Goal: Transaction & Acquisition: Purchase product/service

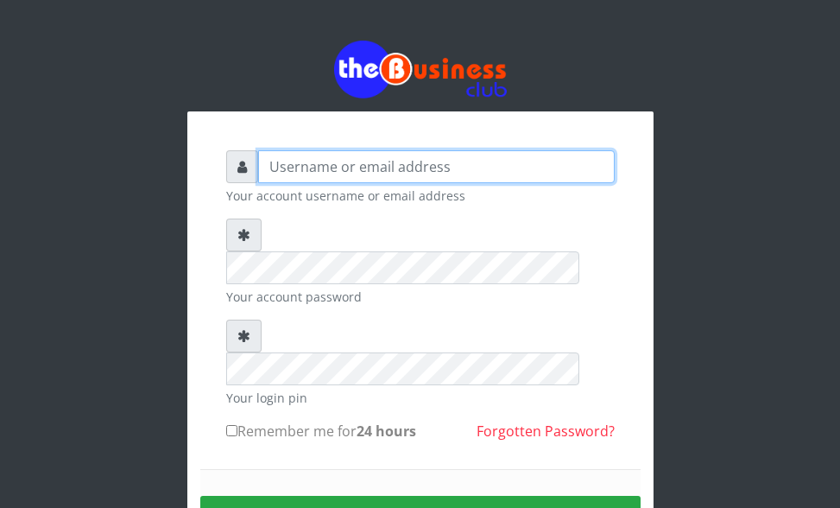
type input "ogooluwaireoluwa@gmail.com"
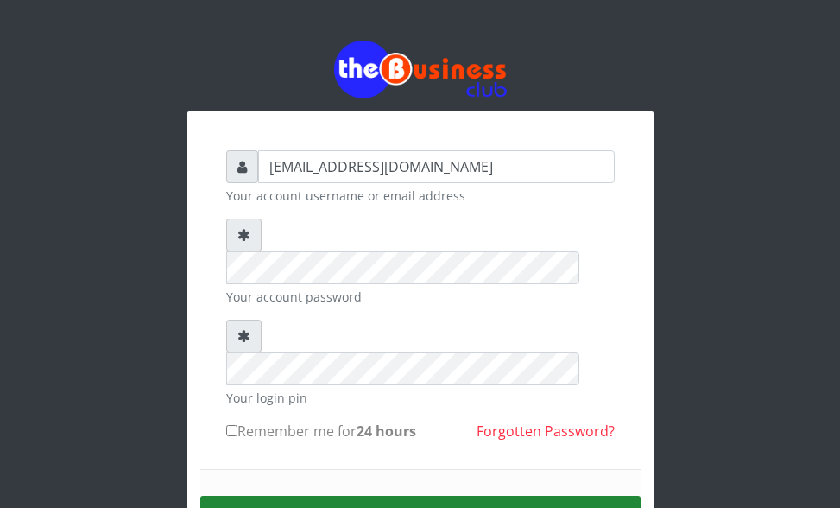
click at [424, 496] on button "Sign in" at bounding box center [420, 518] width 440 height 44
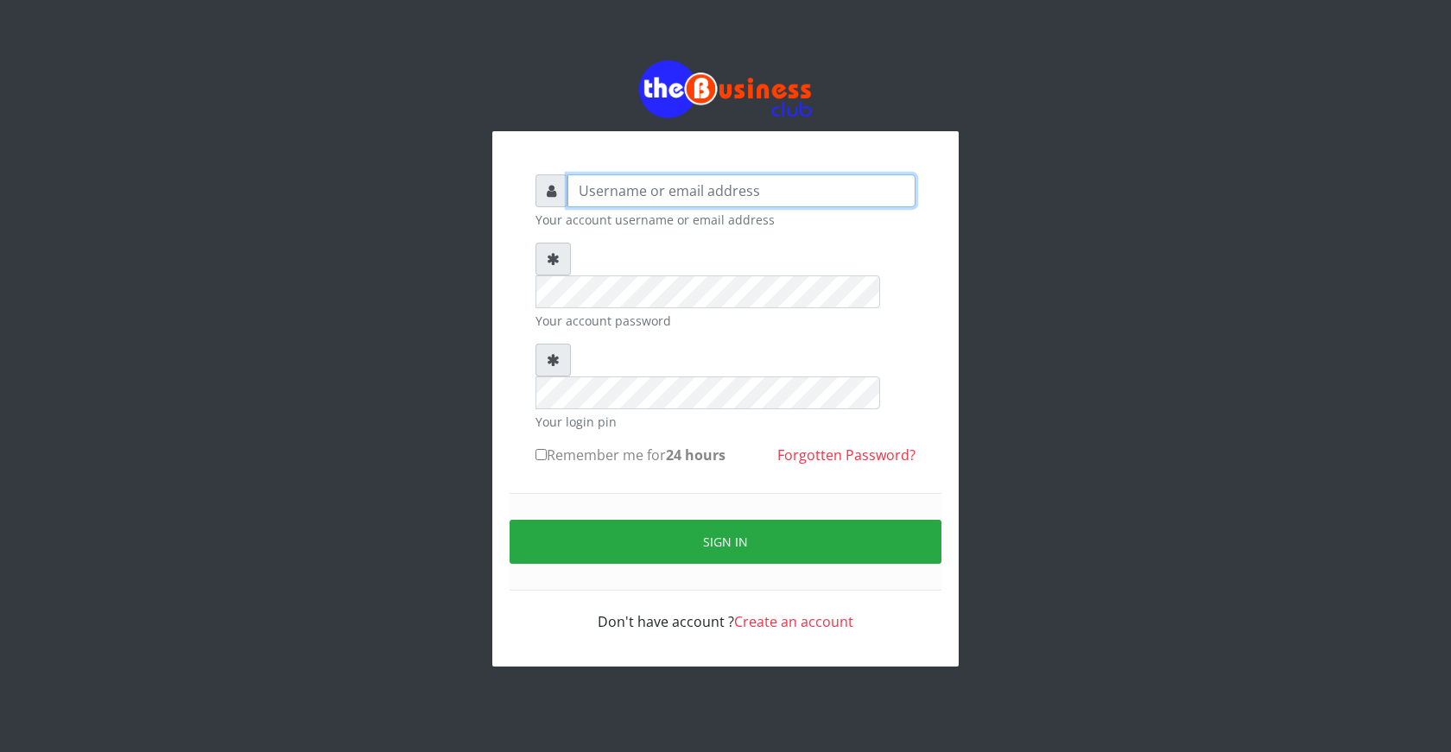
type input "ogooluwaireoluwa@gmail.com"
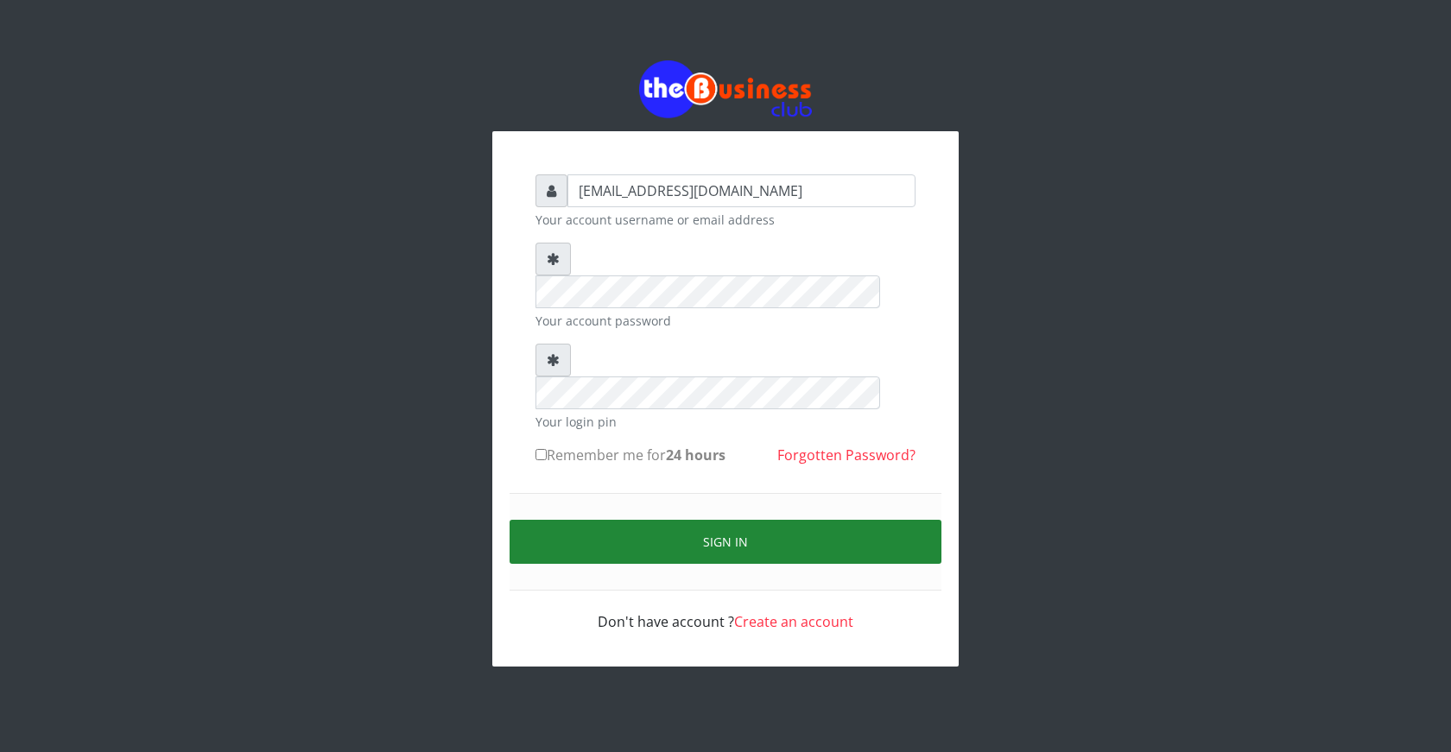
click at [727, 520] on button "Sign in" at bounding box center [726, 542] width 432 height 44
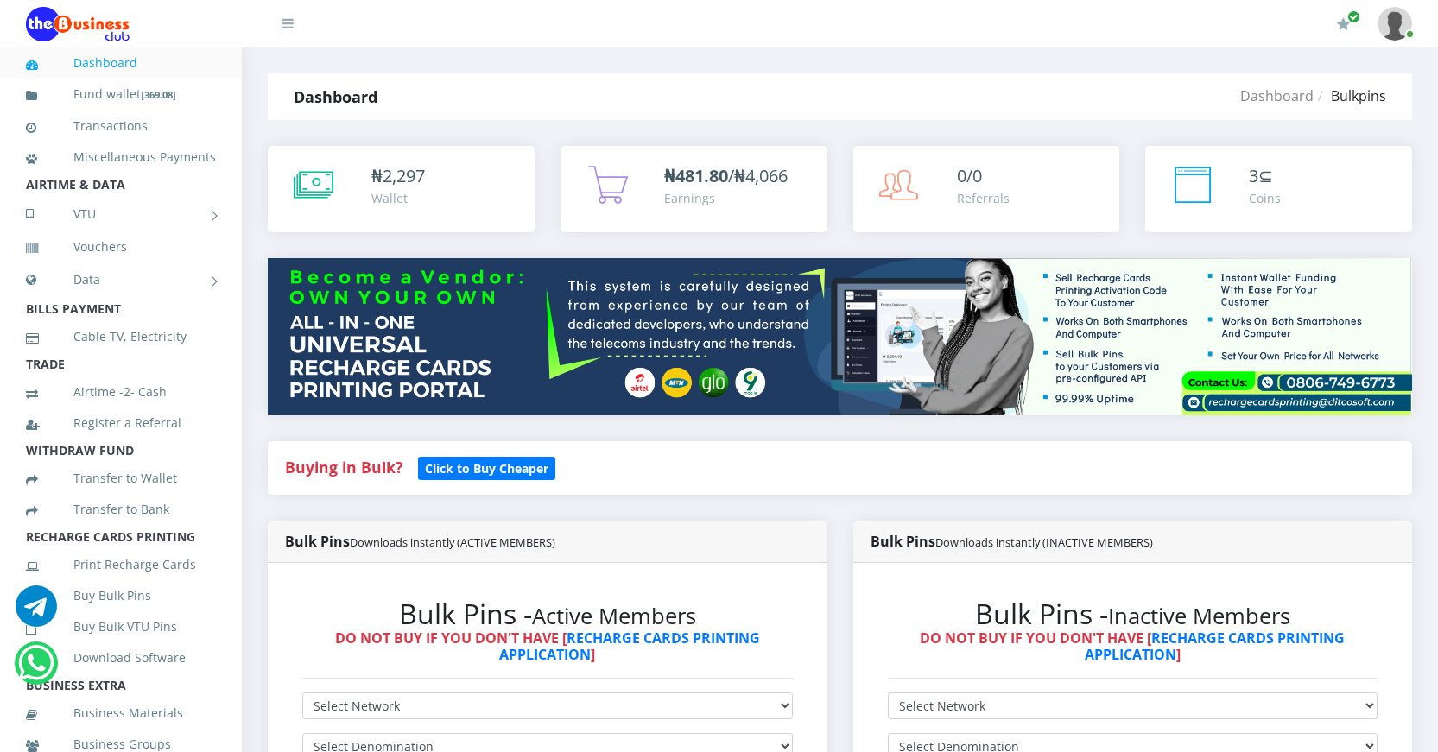
click at [750, 605] on h2 "Bulk Pins - Active Members" at bounding box center [547, 614] width 491 height 33
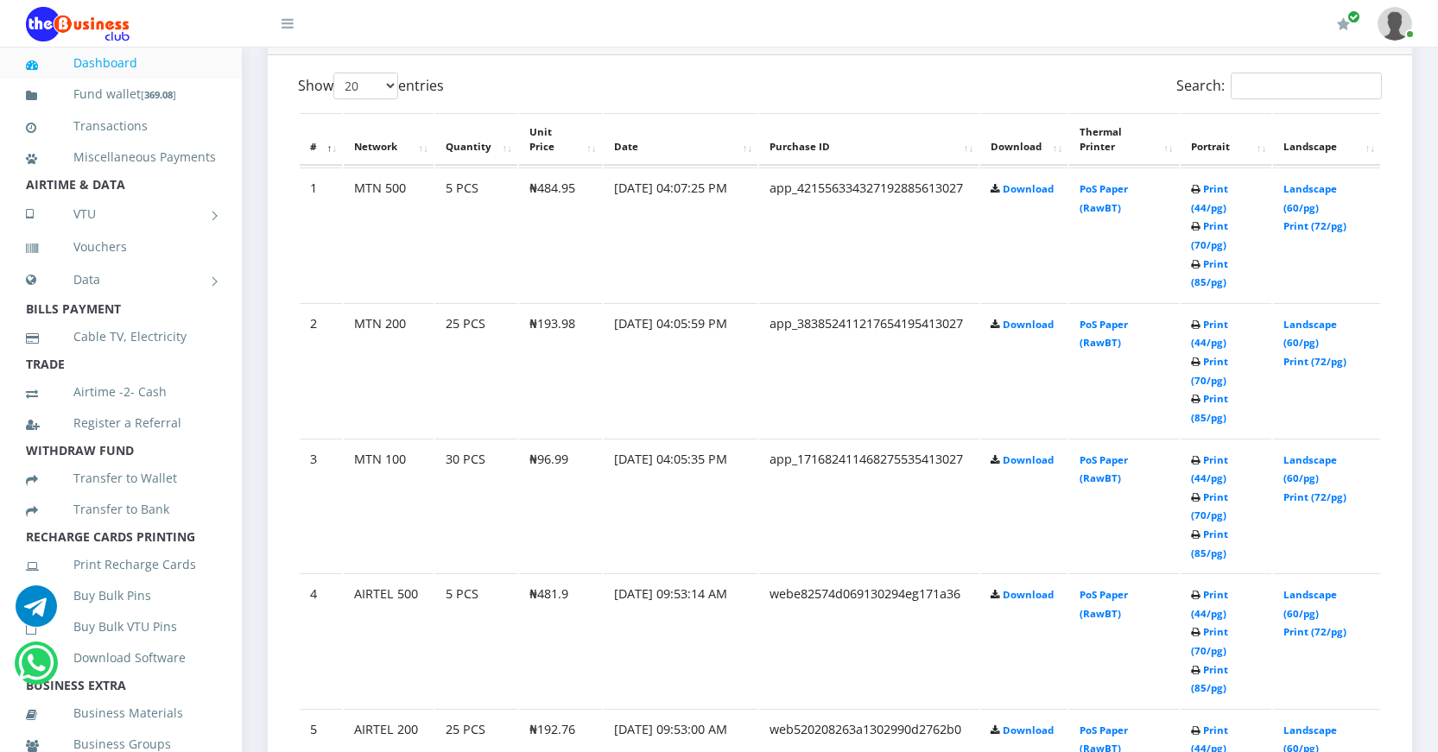
scroll to position [950, 0]
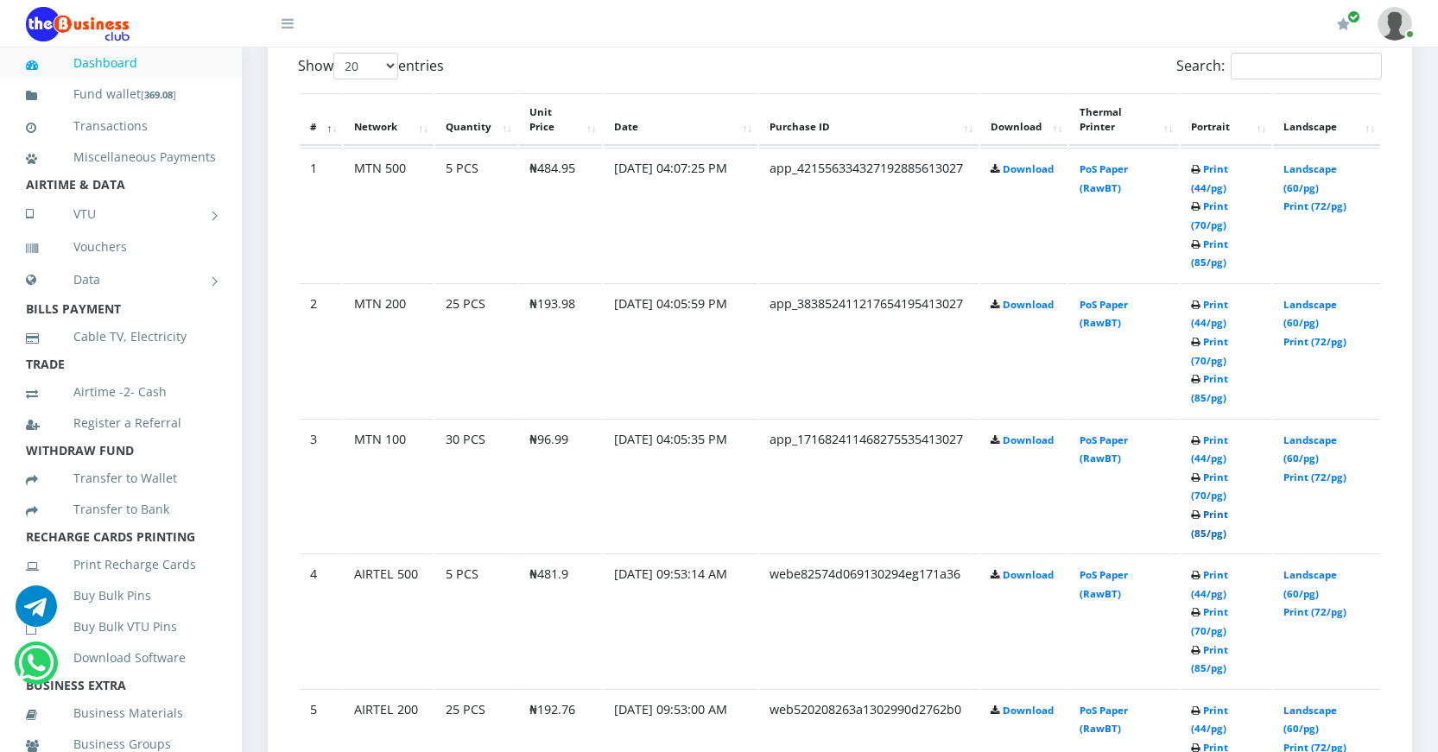
click at [1198, 534] on link "Print (85/pg)" at bounding box center [1209, 524] width 37 height 32
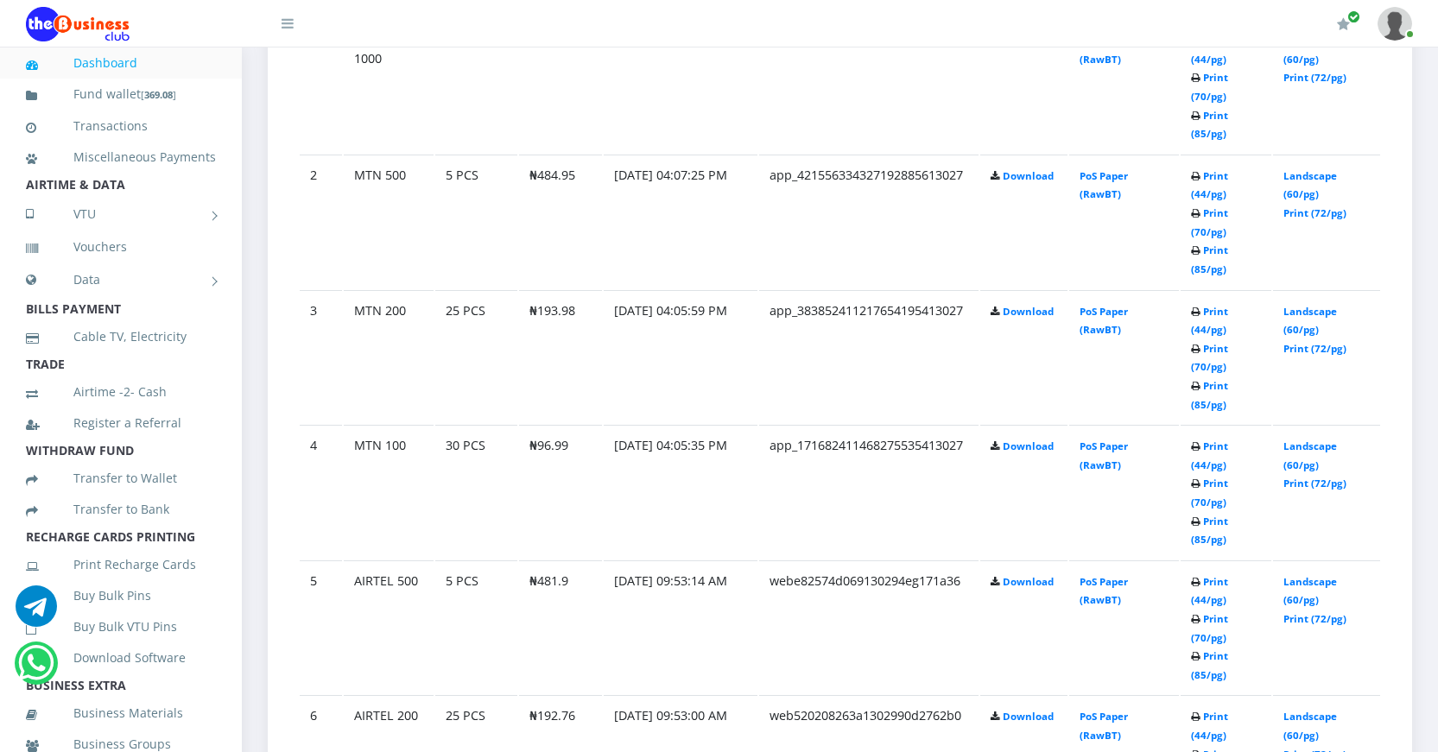
scroll to position [1123, 0]
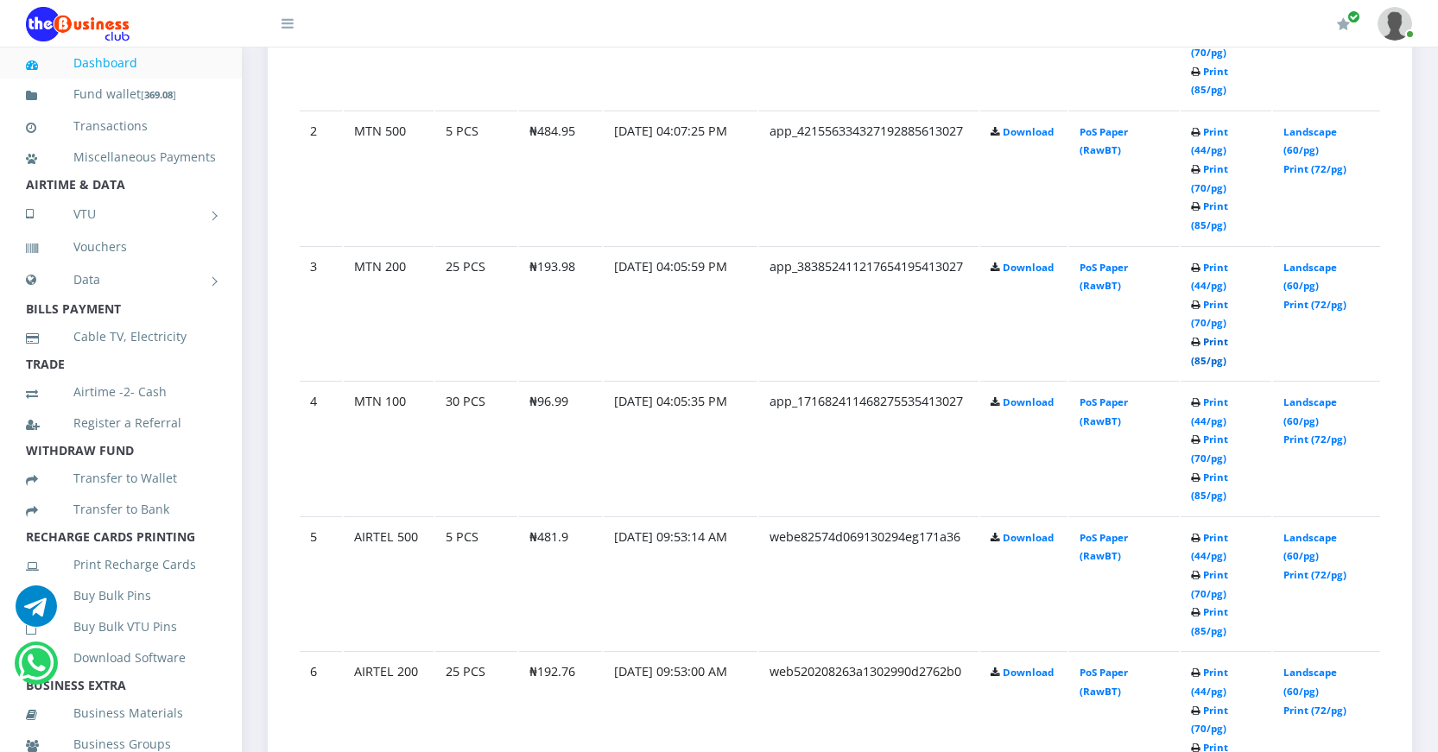
click at [1198, 359] on link "Print (85/pg)" at bounding box center [1209, 351] width 37 height 32
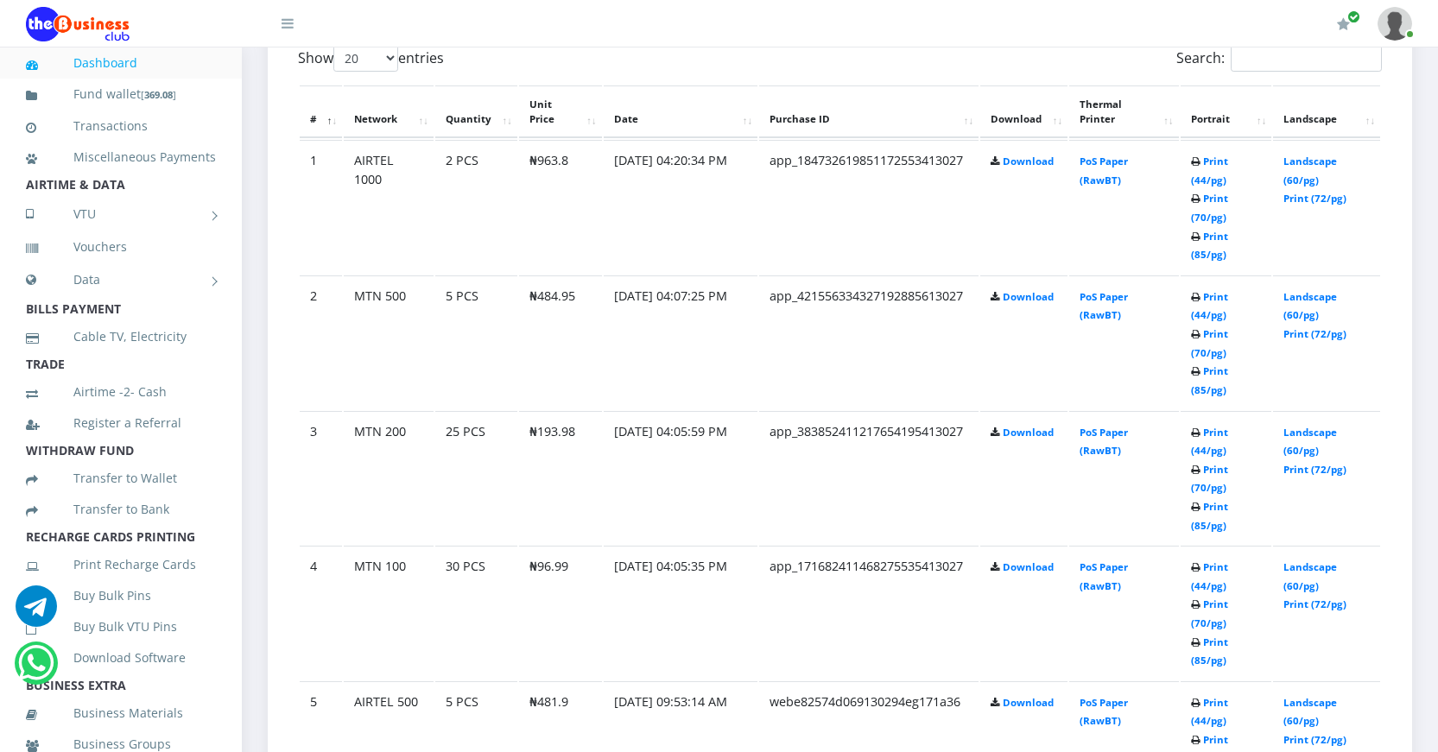
scroll to position [950, 0]
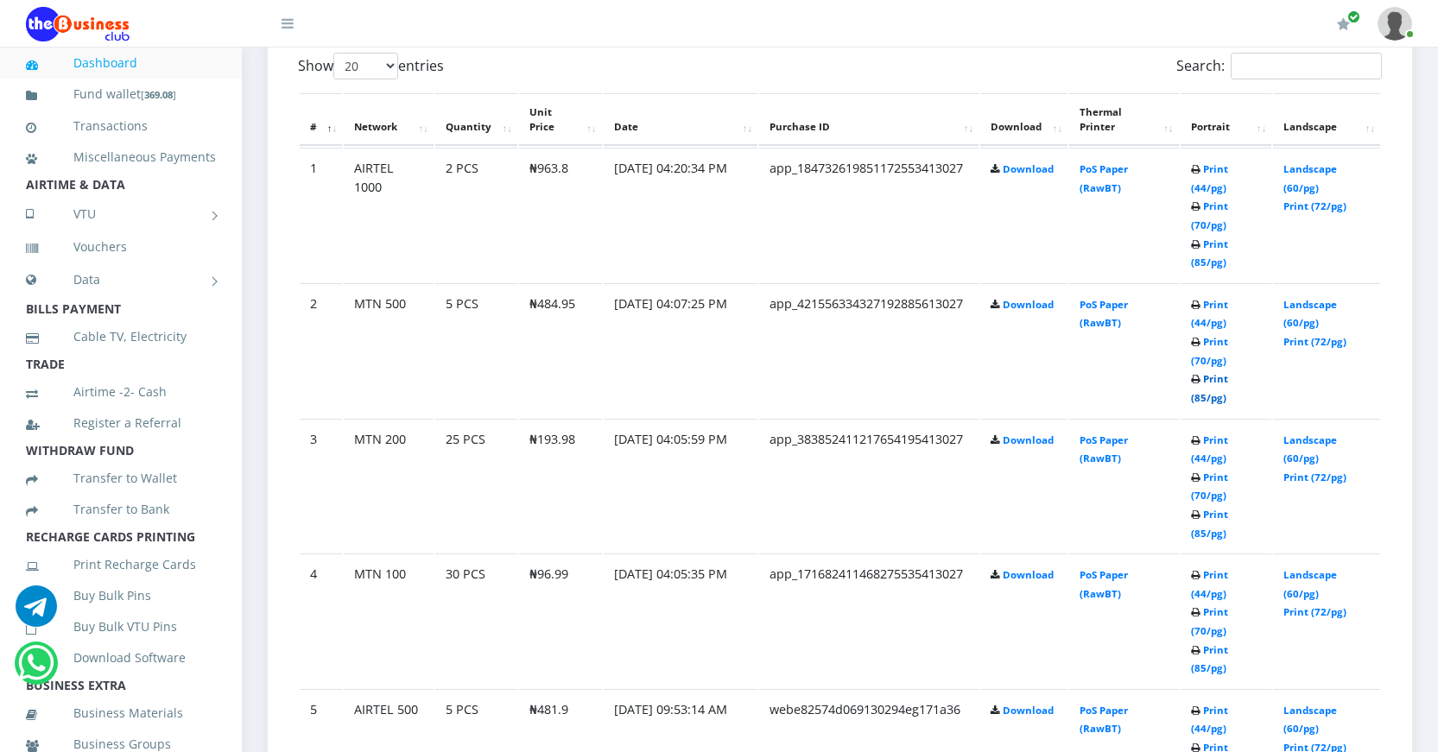
click at [1197, 396] on link "Print (85/pg)" at bounding box center [1209, 388] width 37 height 32
click at [1121, 254] on td "PoS Paper (RawBT)" at bounding box center [1123, 215] width 109 height 134
click at [1202, 262] on link "Print (85/pg)" at bounding box center [1209, 253] width 37 height 32
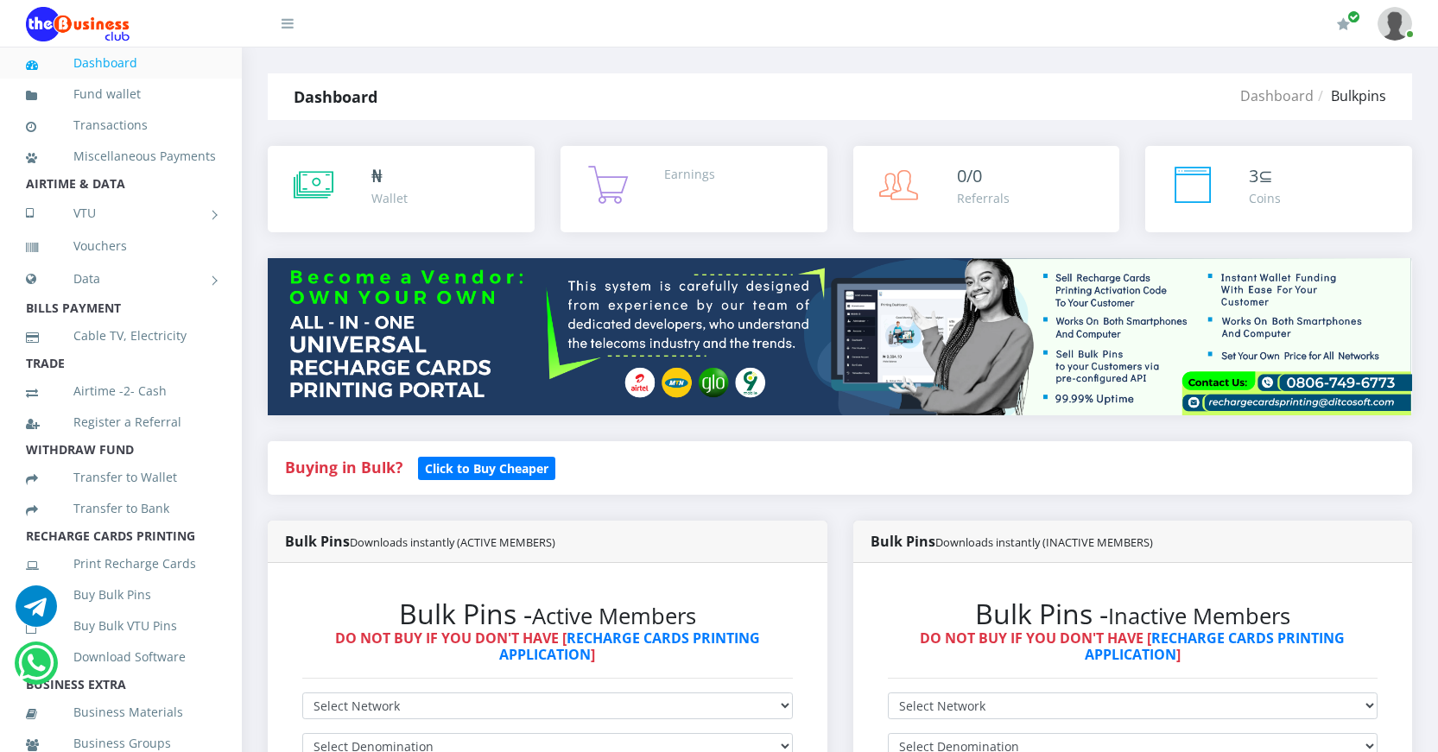
click at [138, 55] on link "Dashboard" at bounding box center [121, 63] width 190 height 40
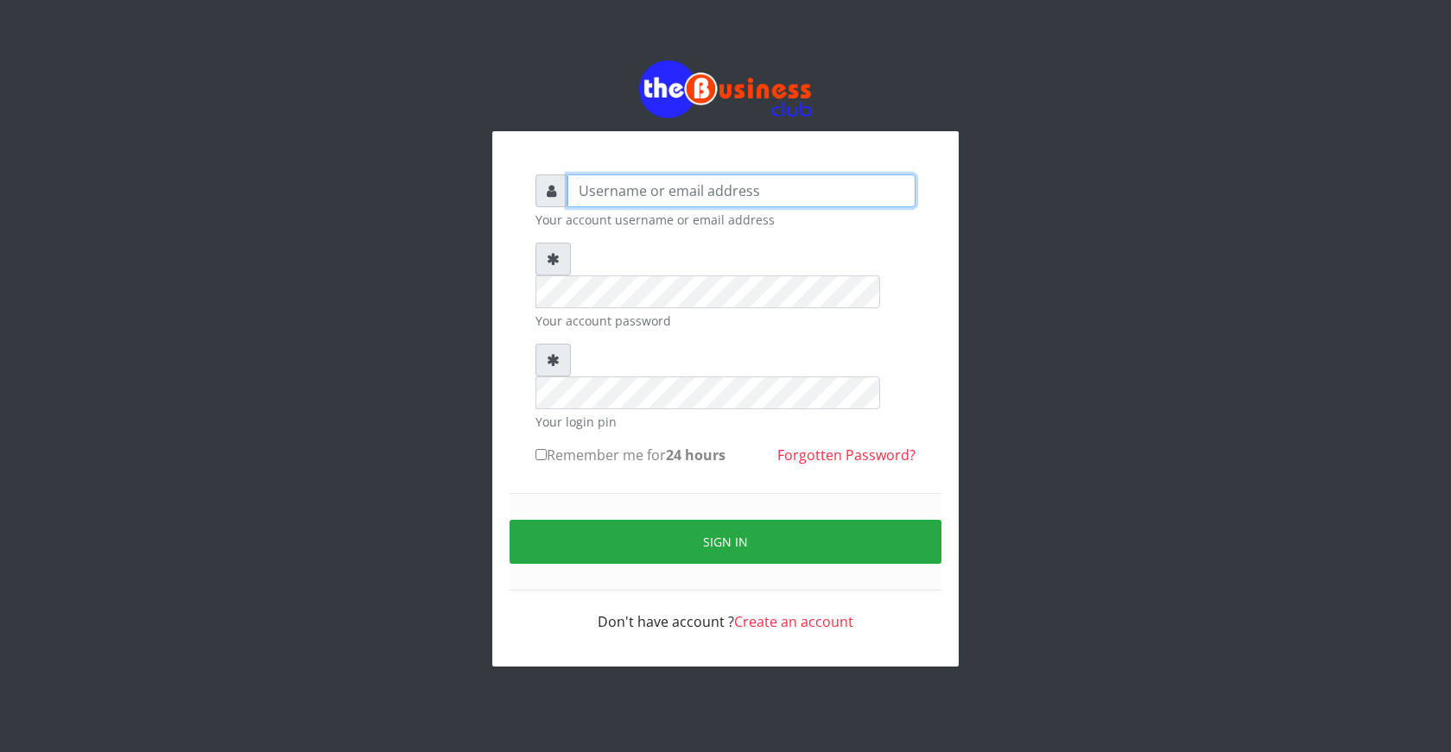
type input "[EMAIL_ADDRESS][DOMAIN_NAME]"
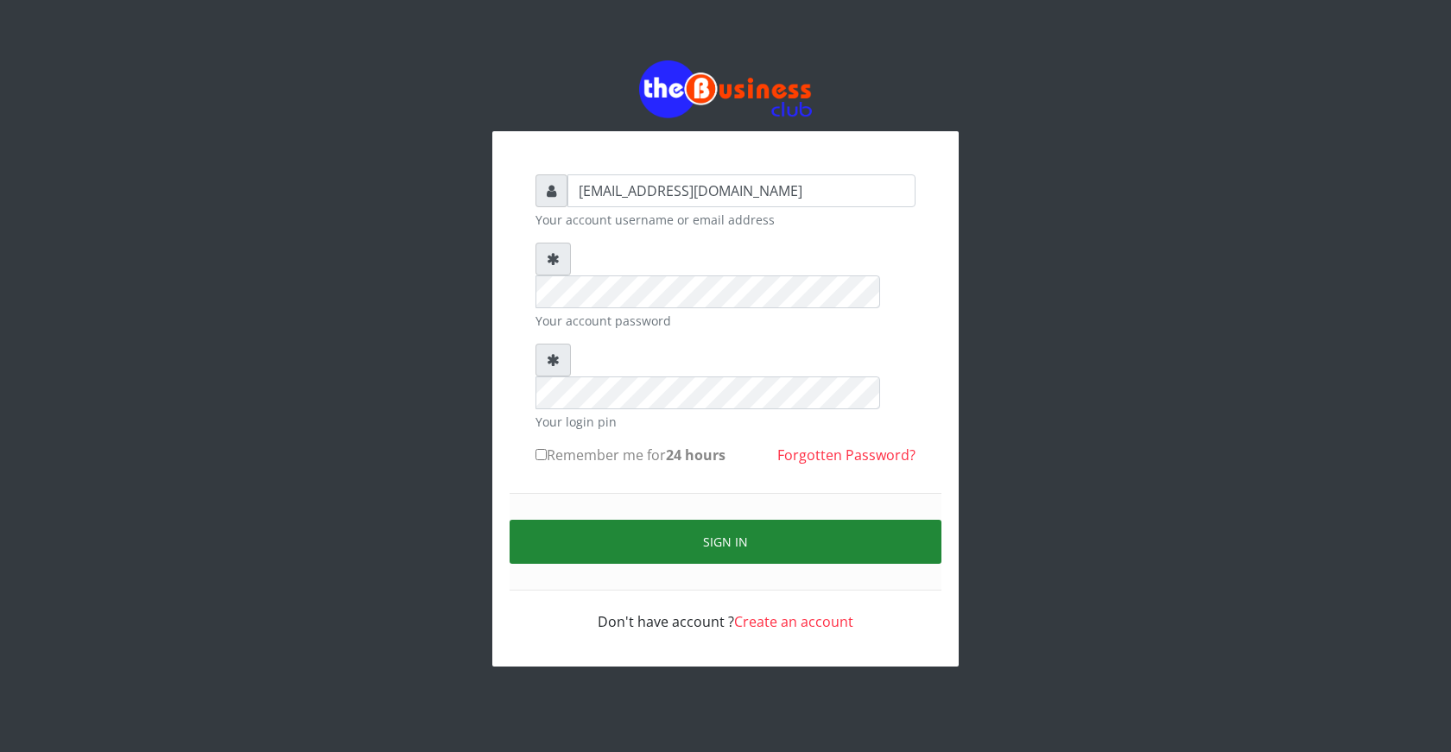
click at [723, 520] on button "Sign in" at bounding box center [726, 542] width 432 height 44
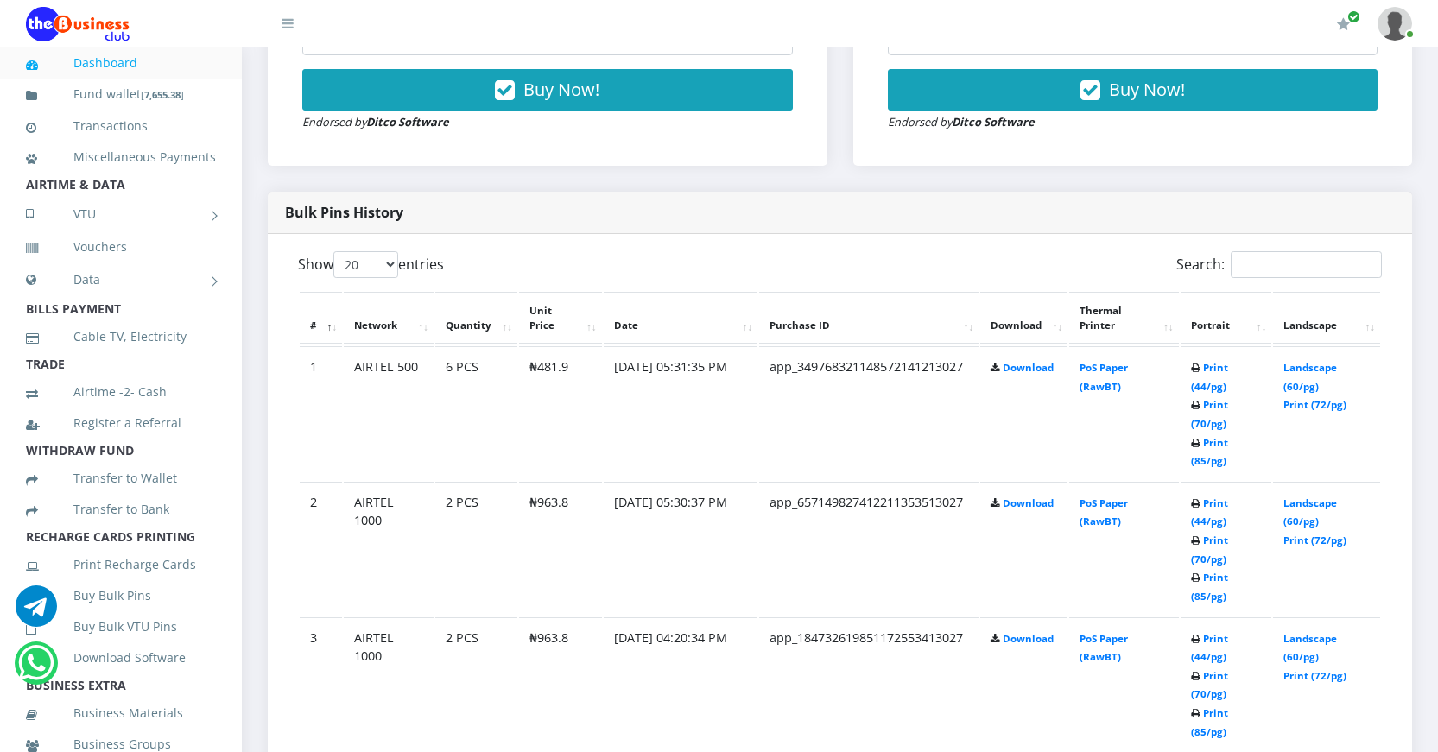
scroll to position [777, 0]
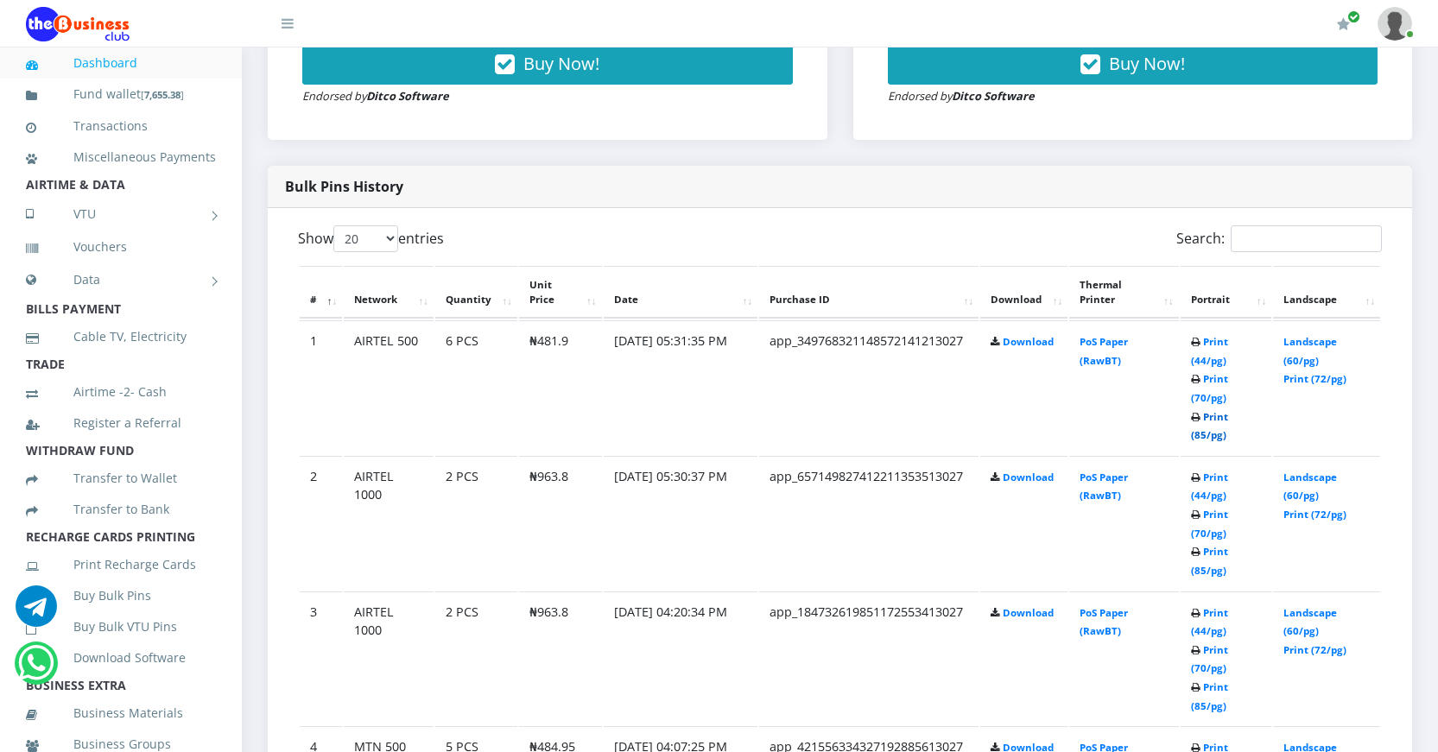
click at [1200, 433] on link "Print (85/pg)" at bounding box center [1209, 426] width 37 height 32
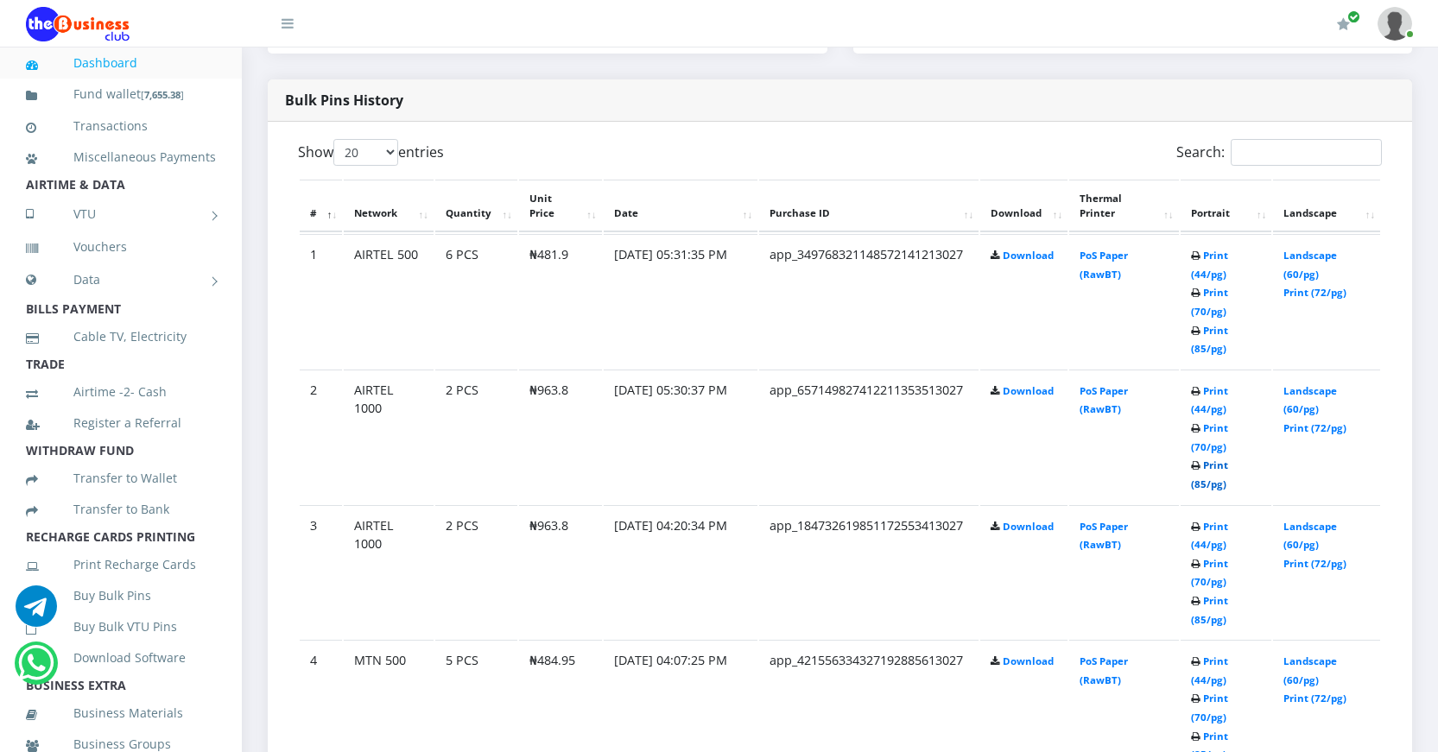
click at [1199, 482] on link "Print (85/pg)" at bounding box center [1209, 475] width 37 height 32
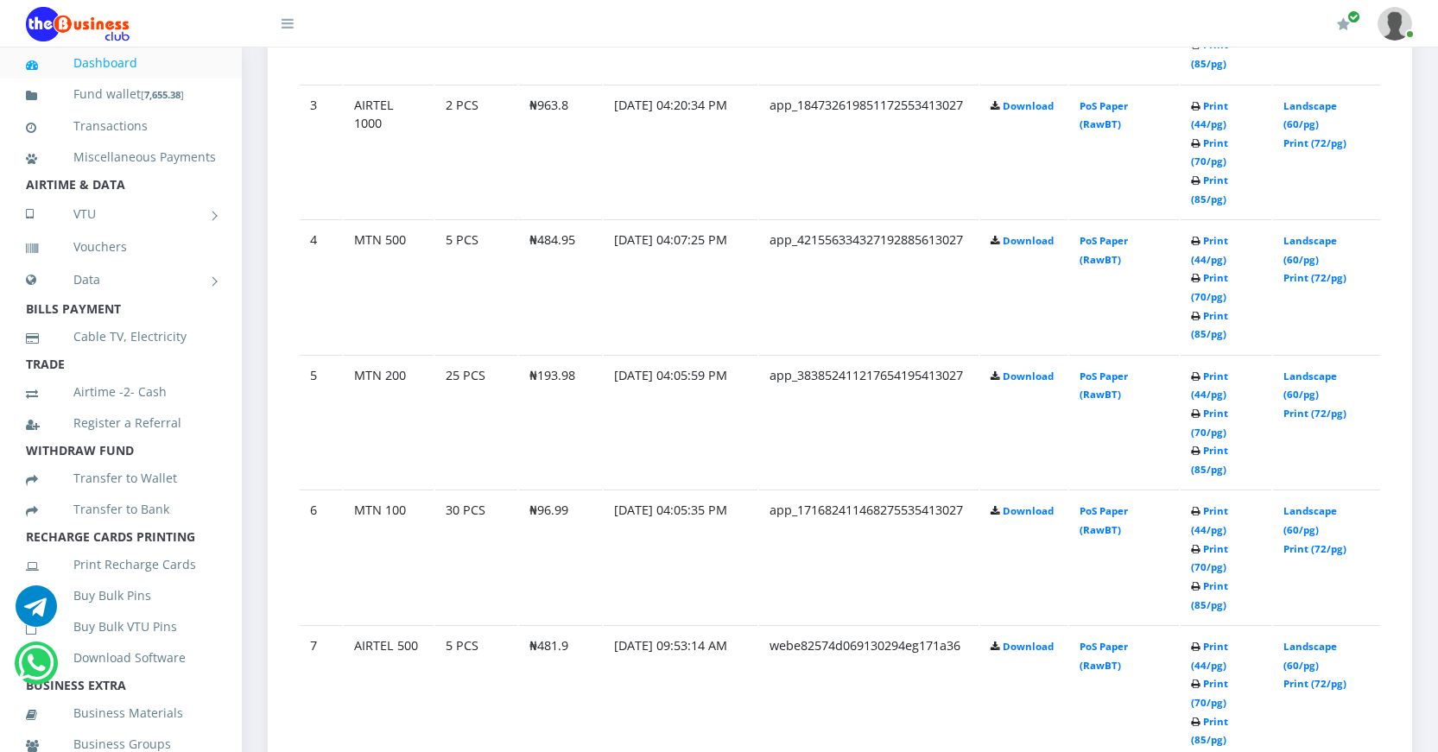
scroll to position [1036, 0]
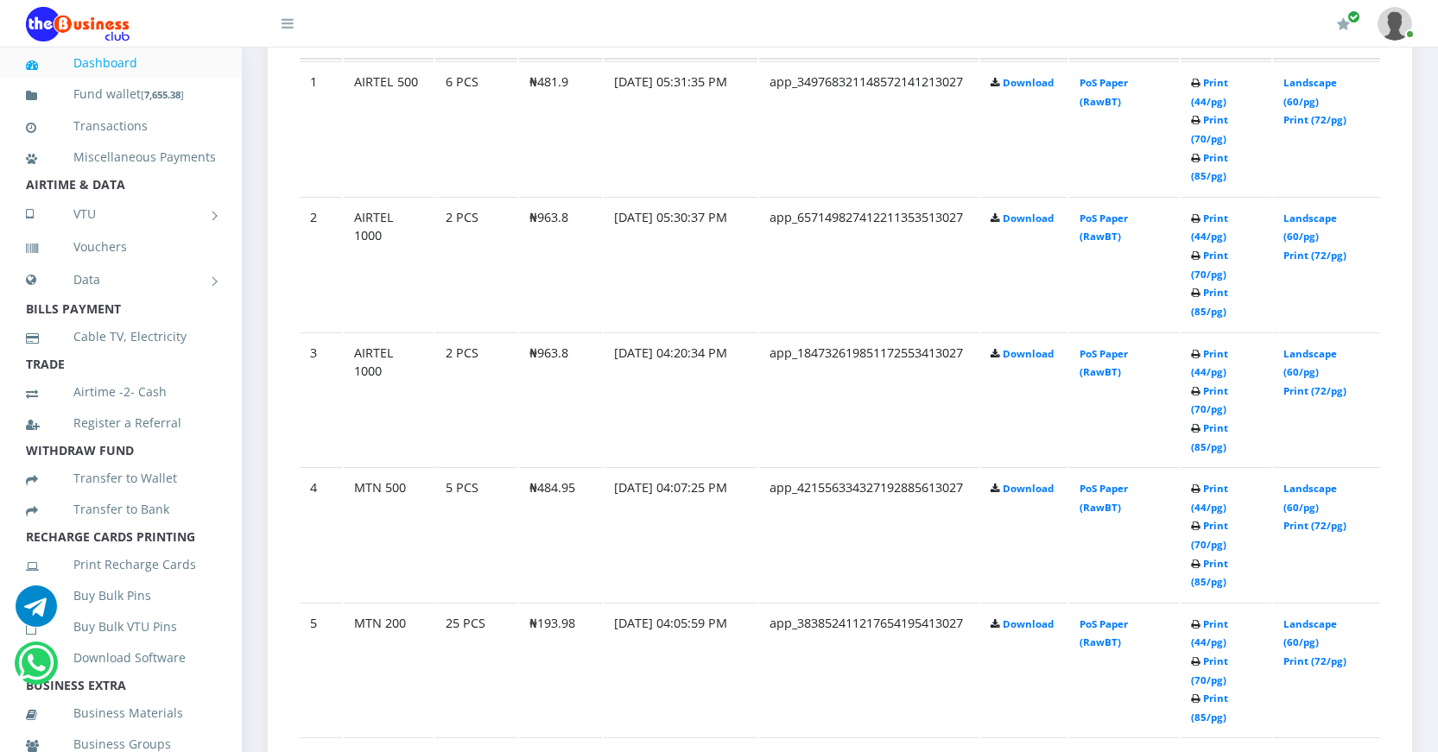
click at [106, 64] on link "Dashboard" at bounding box center [121, 63] width 190 height 40
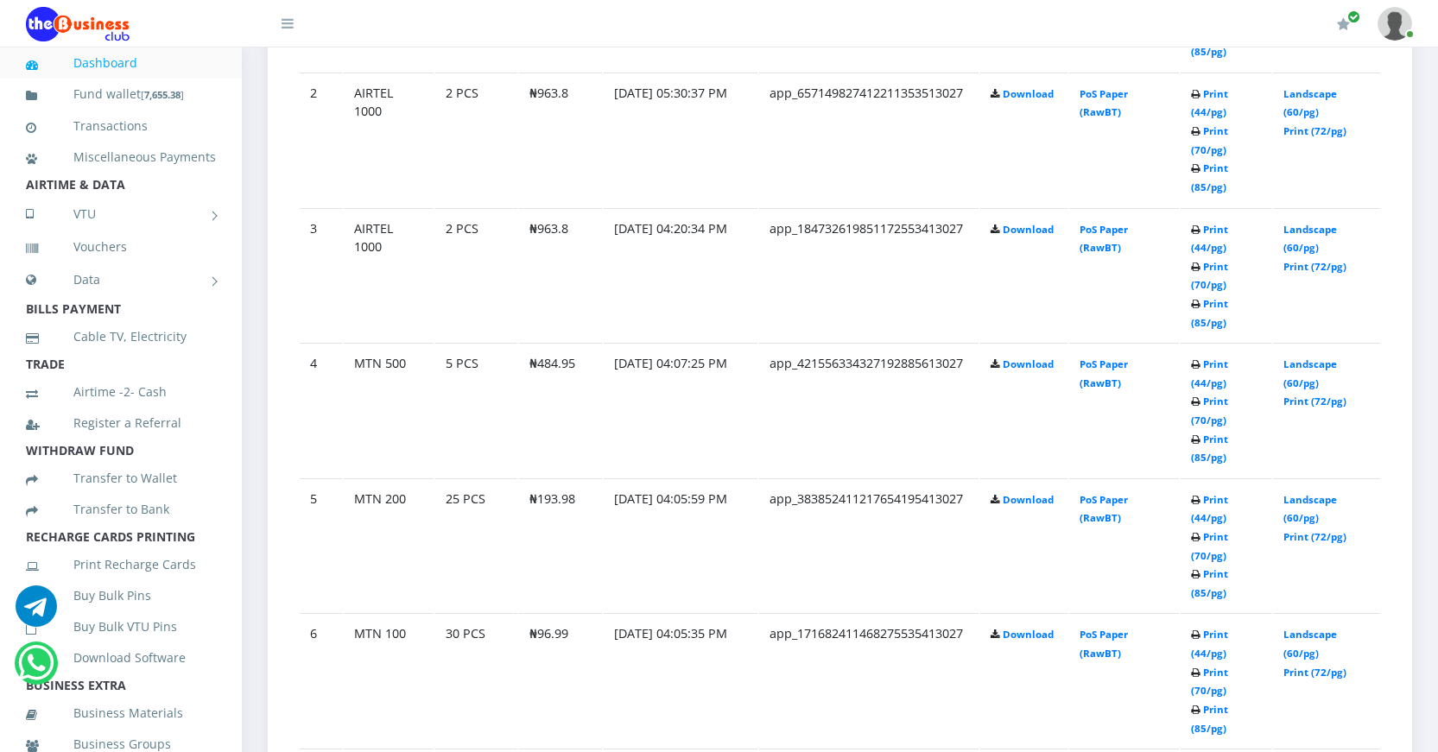
scroll to position [1123, 0]
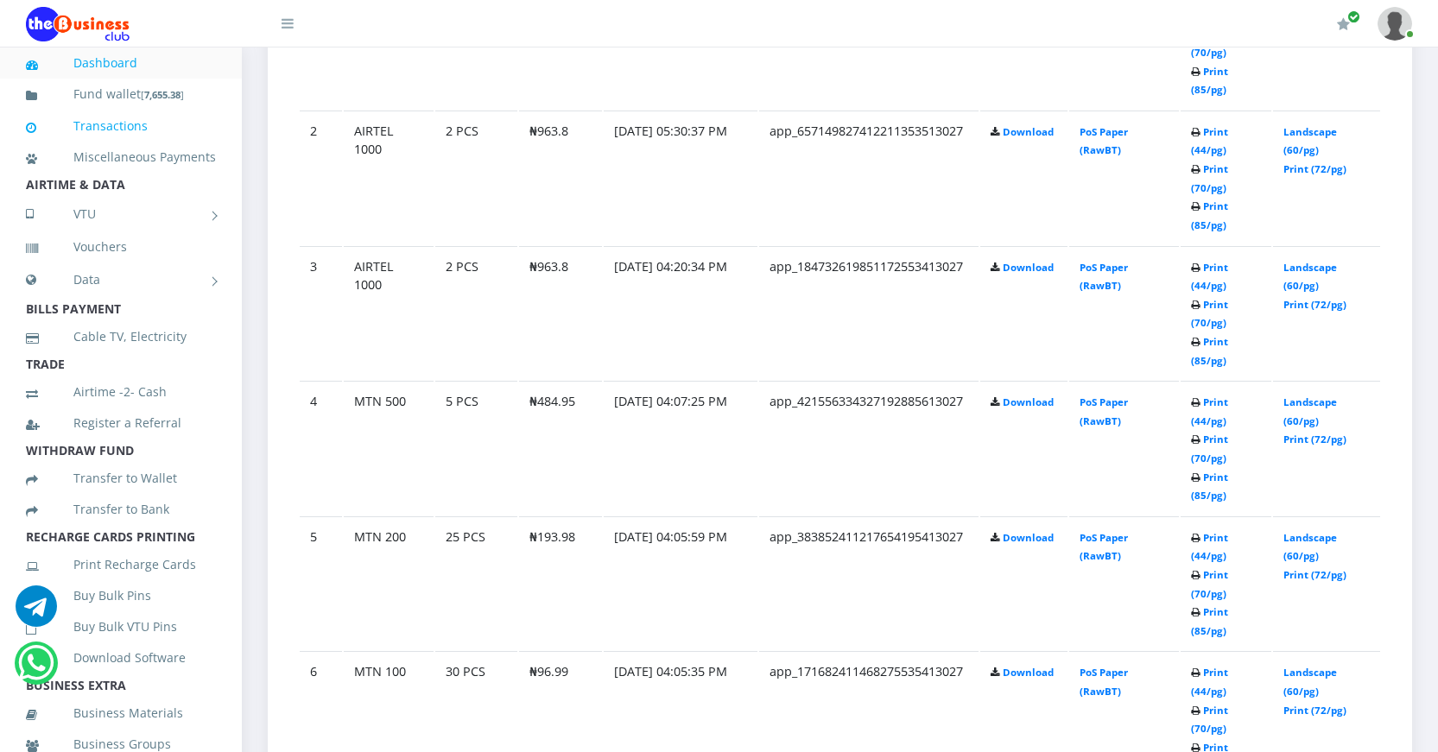
click at [133, 127] on link "Transactions" at bounding box center [121, 126] width 190 height 40
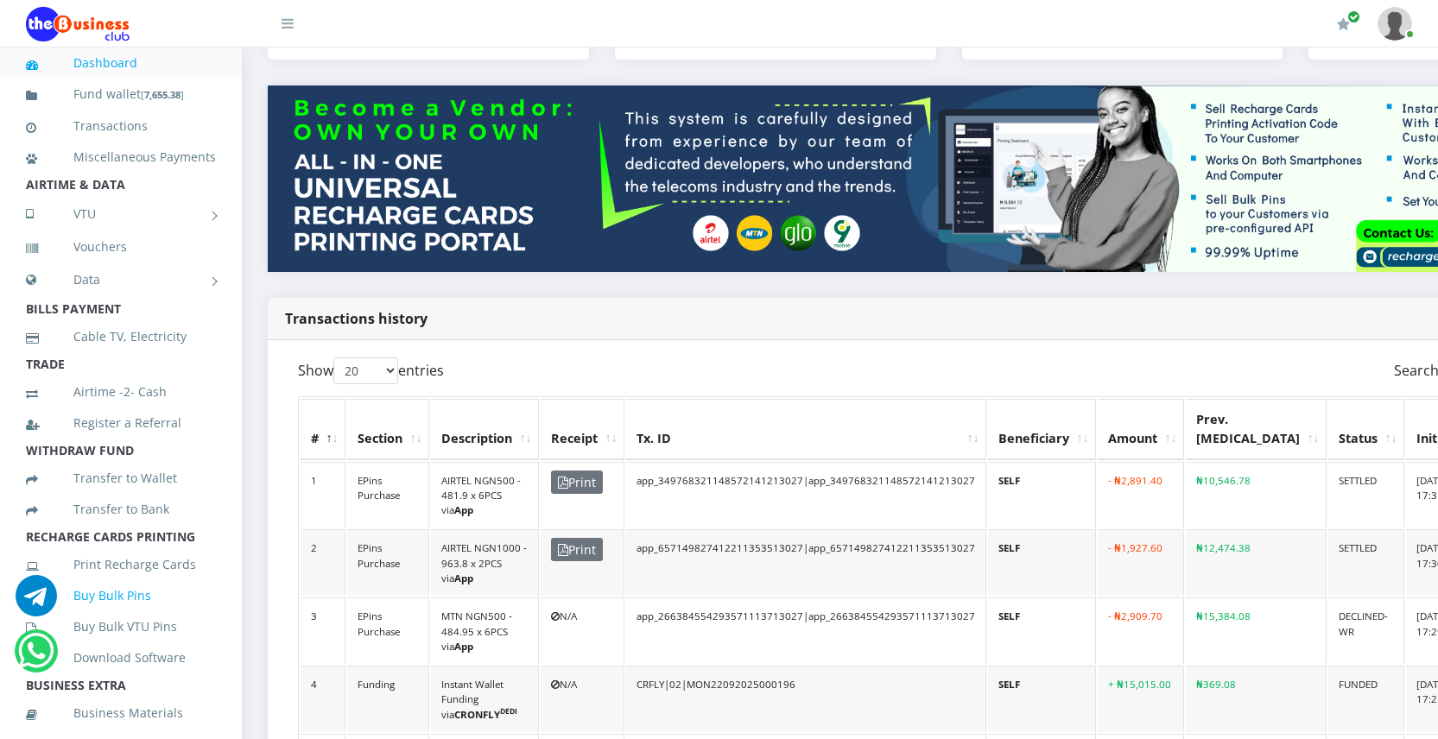
click at [108, 616] on link "Buy Bulk Pins" at bounding box center [121, 596] width 190 height 40
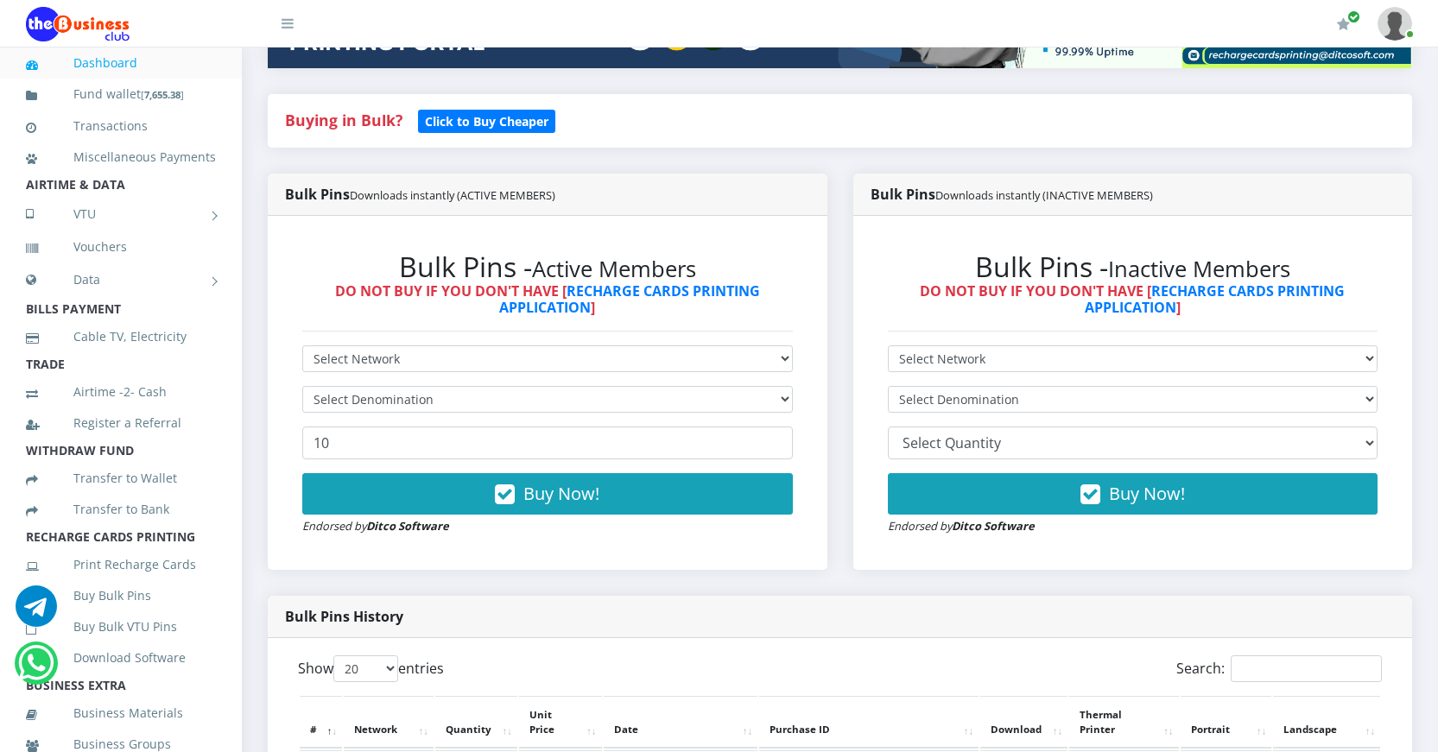
scroll to position [345, 0]
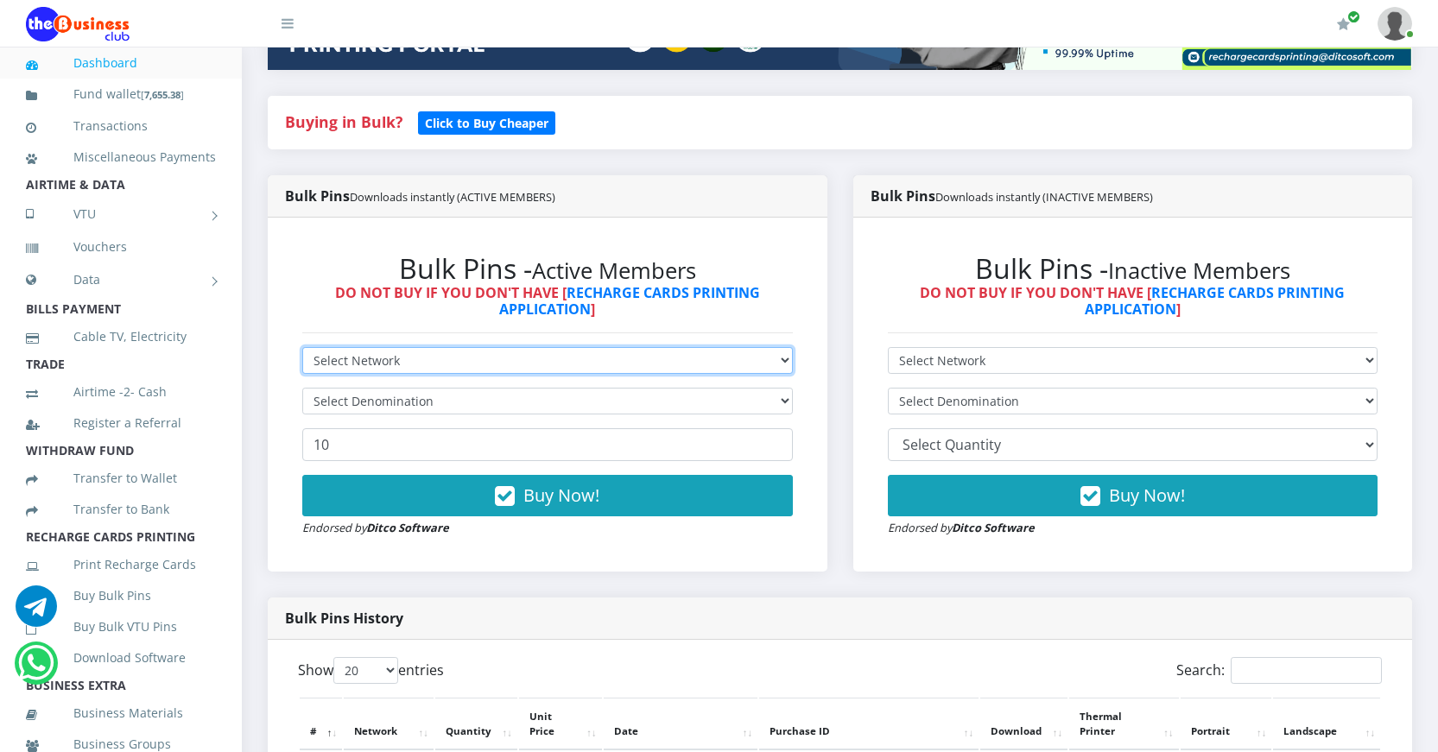
click at [461, 357] on select "Select Network MTN Globacom 9Mobile Airtel" at bounding box center [547, 360] width 491 height 27
select select "MTN"
click at [302, 347] on select "Select Network MTN Globacom 9Mobile Airtel" at bounding box center [547, 360] width 491 height 27
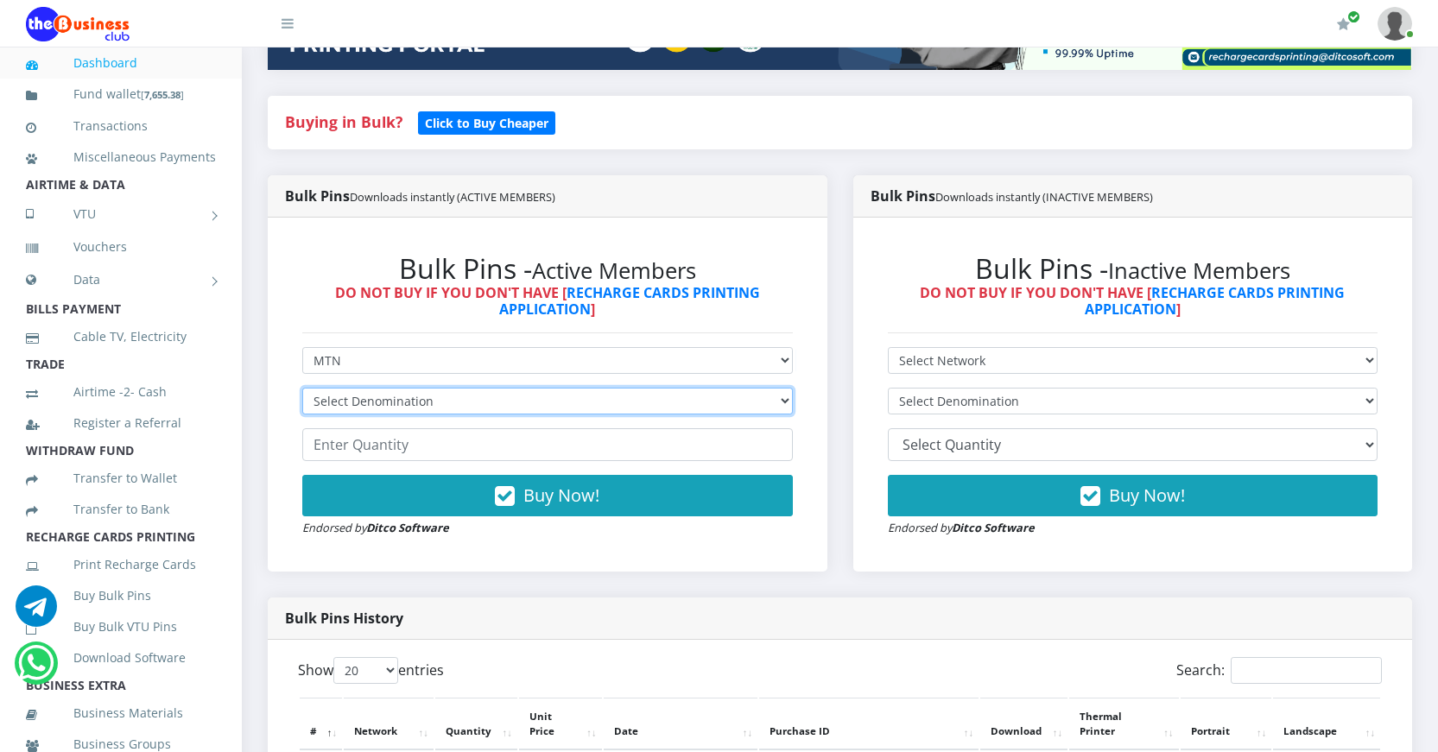
click at [481, 402] on select "Select Denomination MTN NGN100 - ₦96.99 MTN NGN200 - ₦193.98 MTN NGN400 - ₦387.…" at bounding box center [547, 401] width 491 height 27
select select "484.95-500"
click at [302, 388] on select "Select Denomination MTN NGN100 - ₦96.99 MTN NGN200 - ₦193.98 MTN NGN400 - ₦387.…" at bounding box center [547, 401] width 491 height 27
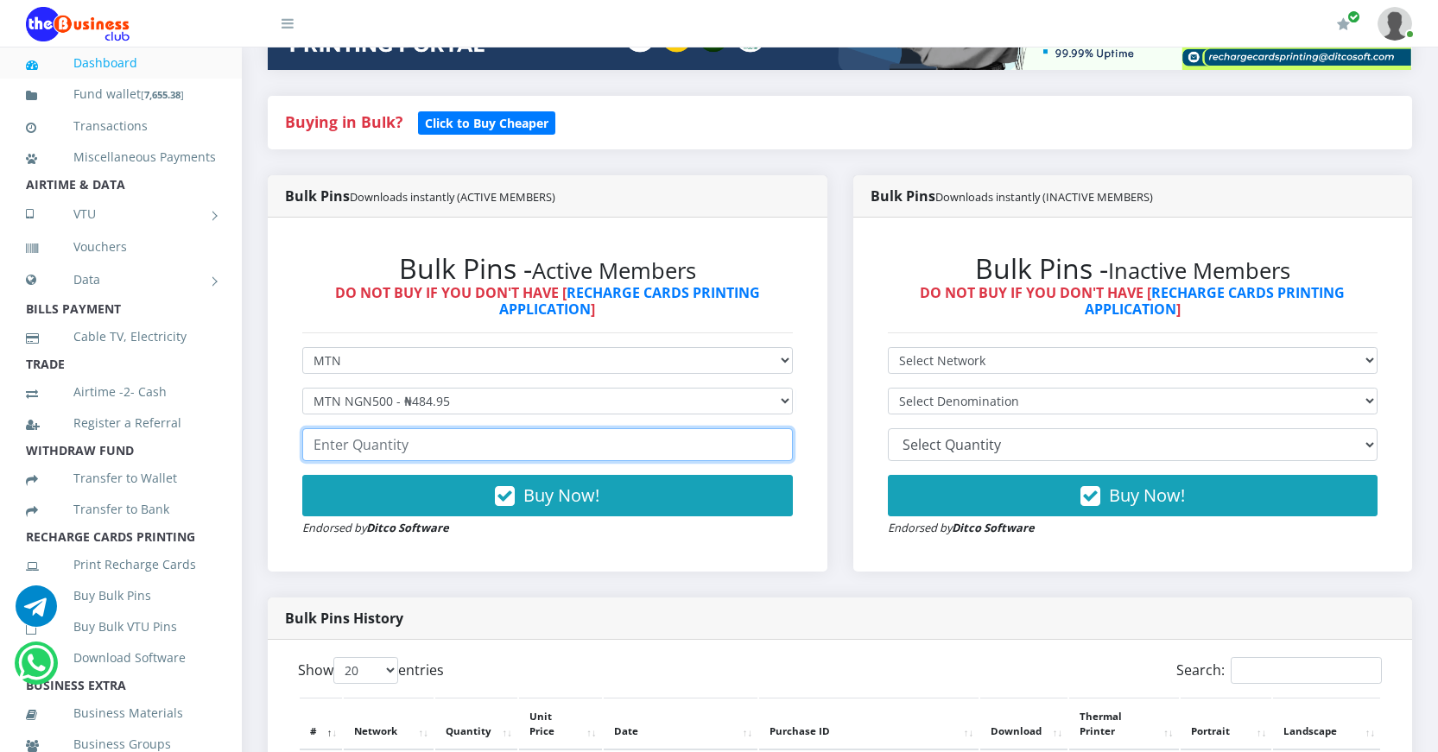
click at [424, 438] on input "number" at bounding box center [547, 444] width 491 height 33
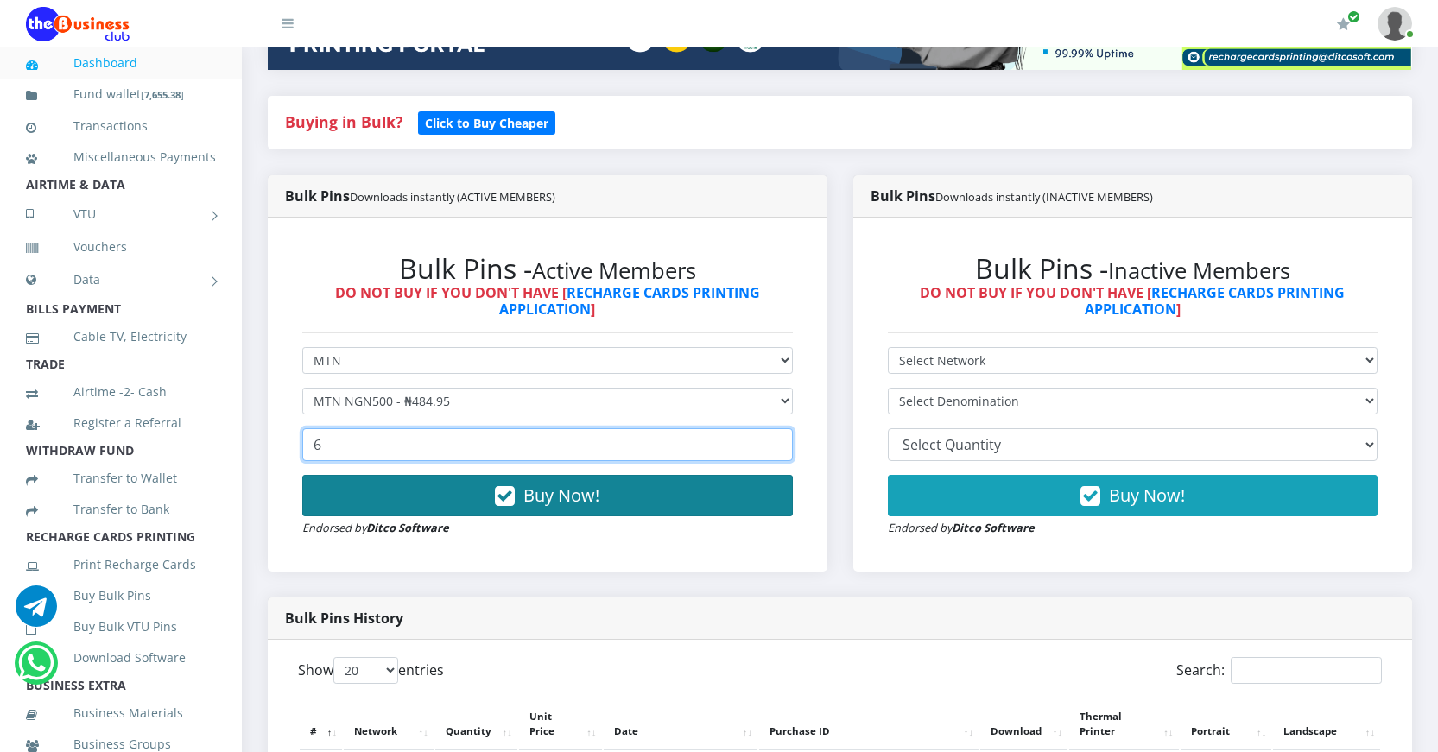
type input "6"
click at [514, 496] on icon "button" at bounding box center [505, 496] width 20 height 17
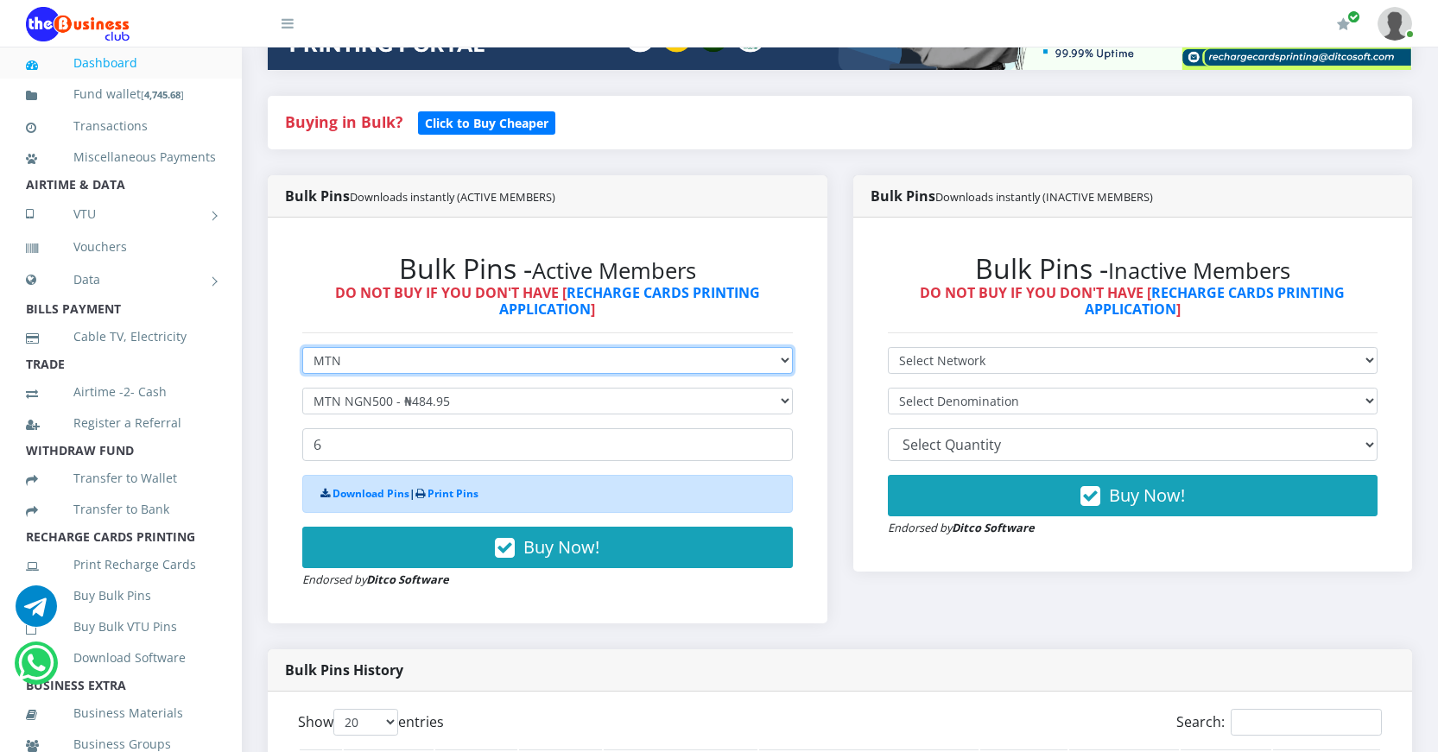
click at [379, 363] on select "Select Network MTN Globacom 9Mobile Airtel" at bounding box center [547, 360] width 491 height 27
select select "Glo"
click at [302, 347] on select "Select Network MTN Globacom 9Mobile Airtel" at bounding box center [547, 360] width 491 height 27
click at [436, 403] on select "Select Denomination" at bounding box center [547, 401] width 491 height 27
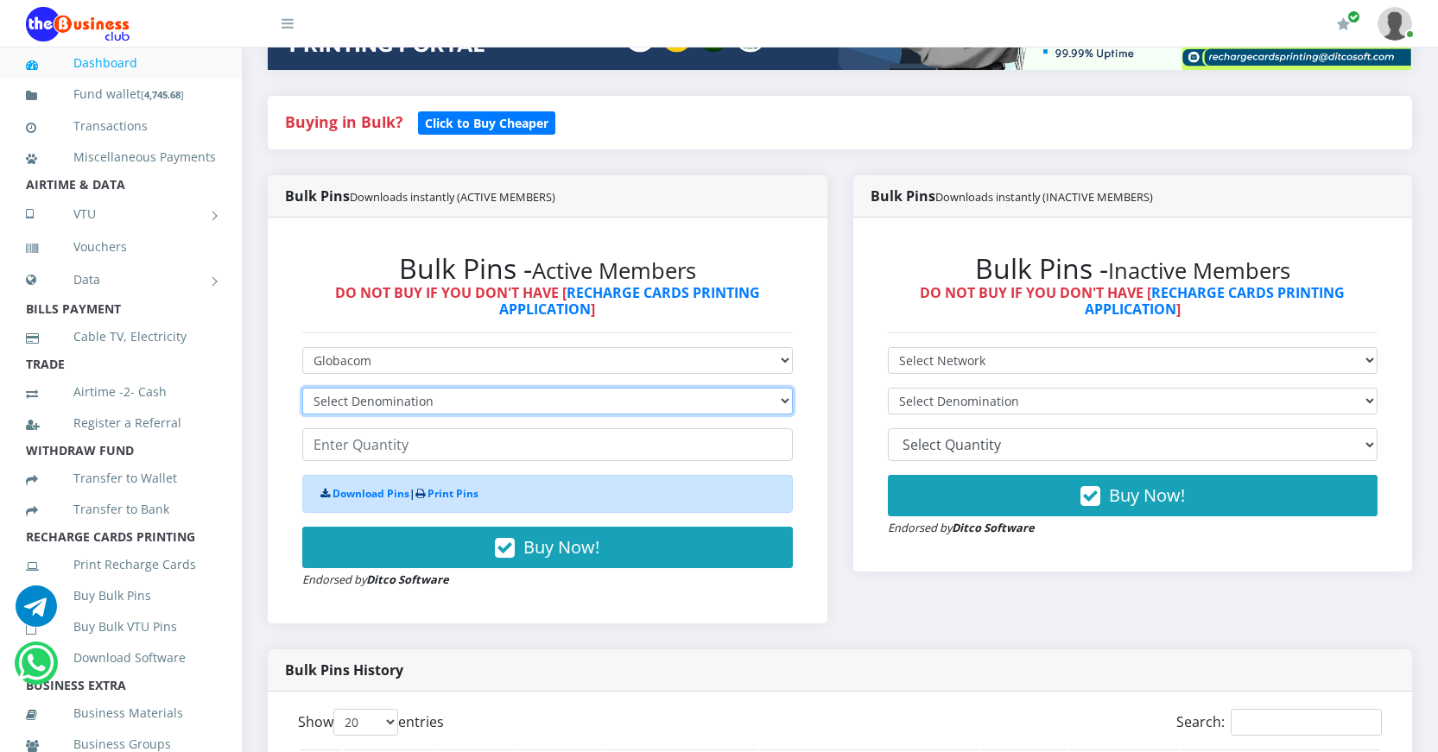
select select "482.75-500"
click at [302, 388] on select "Select Denomination Glo NGN100 - ₦96.55 Glo NGN200 - ₦193.10 Glo NGN500 - ₦482.…" at bounding box center [547, 401] width 491 height 27
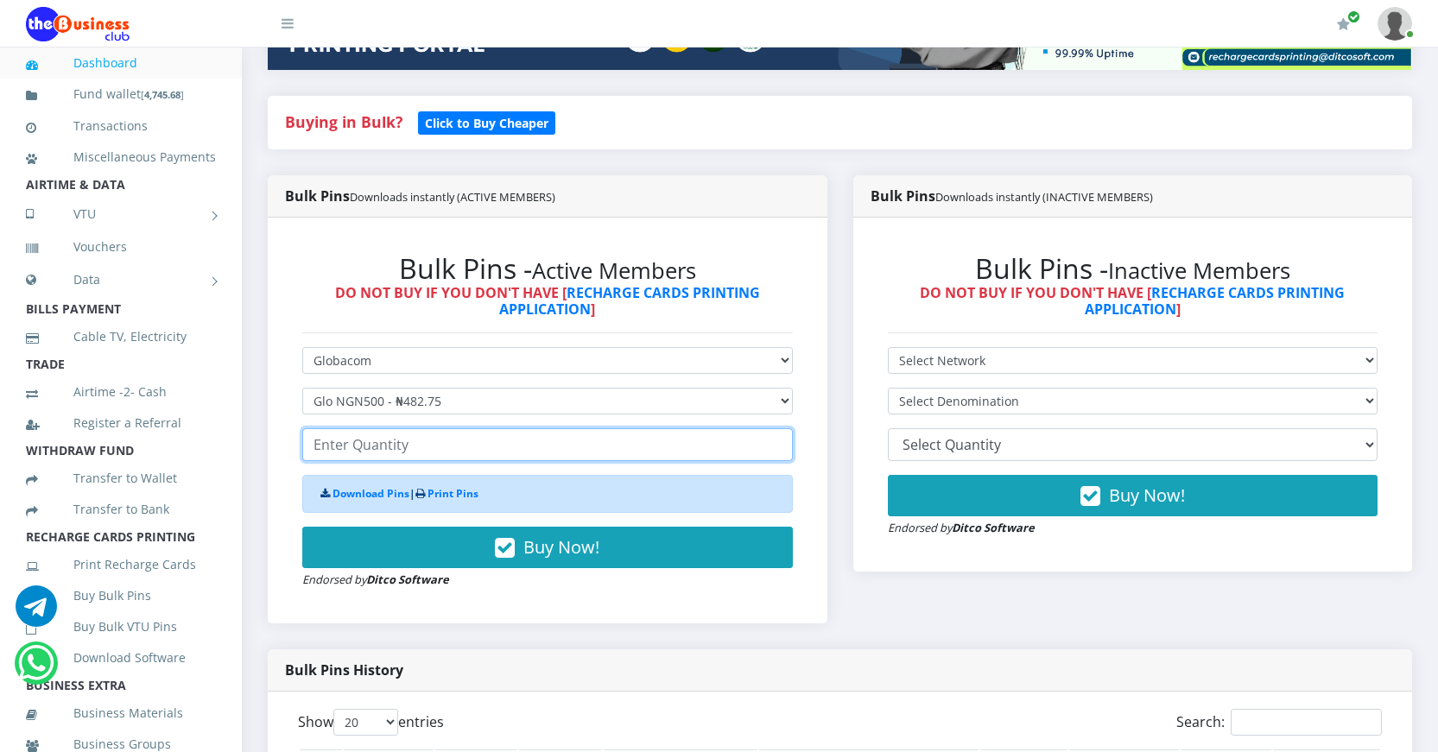
click at [402, 446] on input "number" at bounding box center [547, 444] width 491 height 33
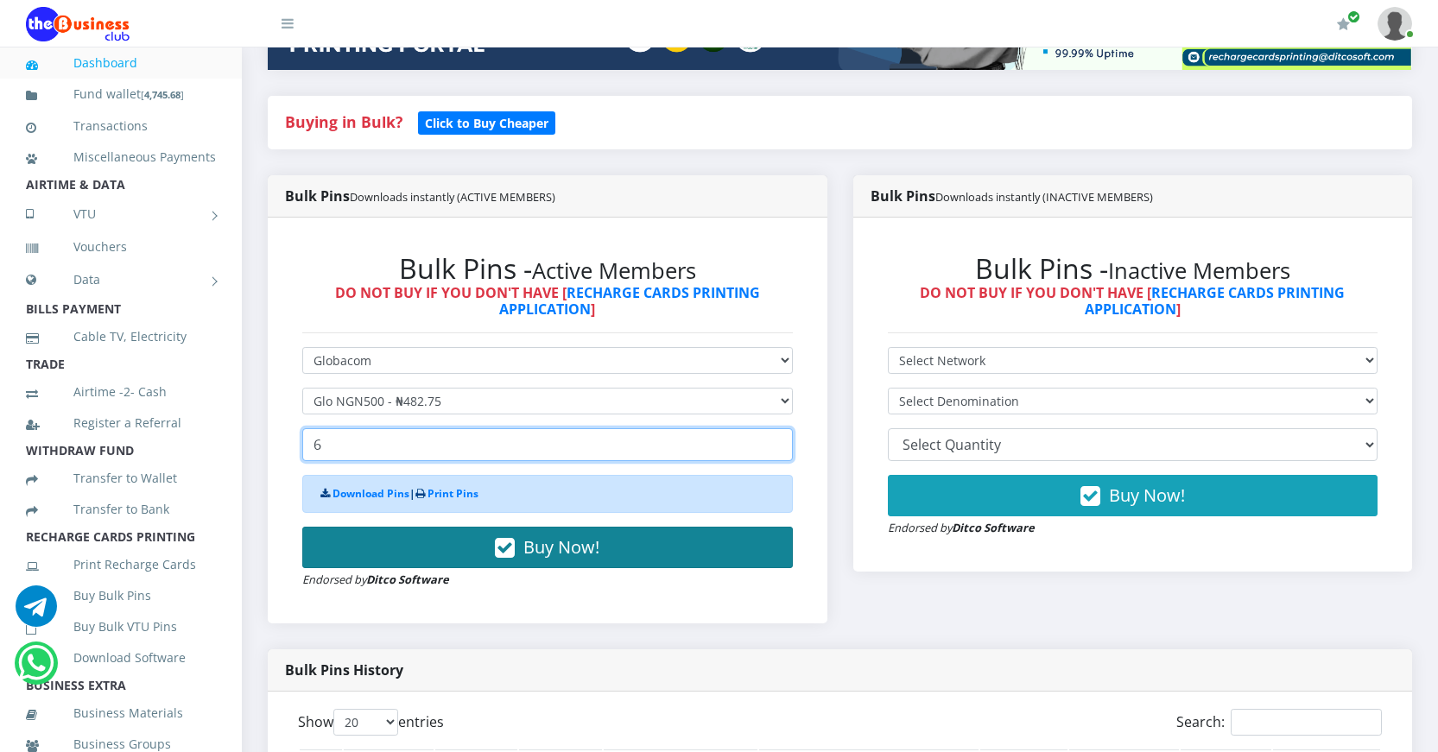
type input "6"
click at [503, 548] on icon "button" at bounding box center [505, 548] width 20 height 17
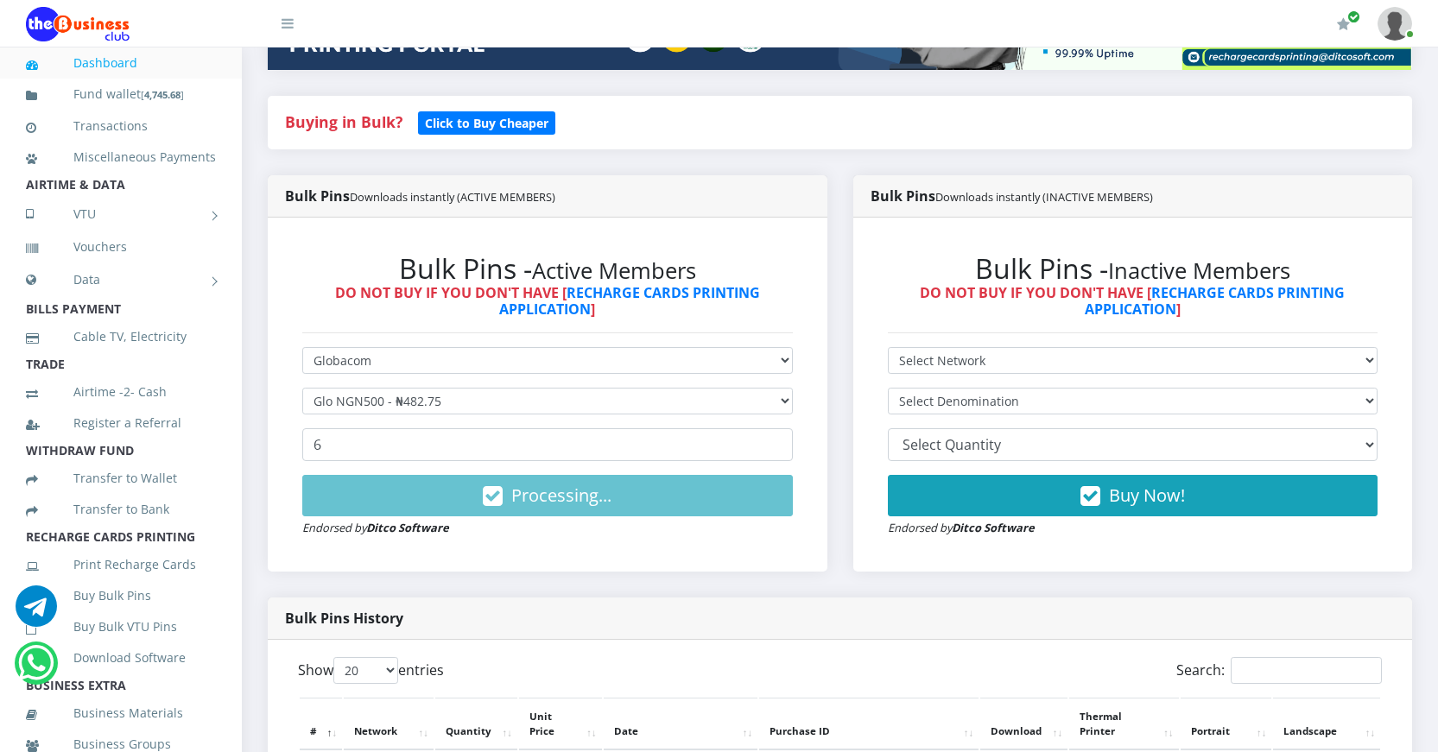
click at [607, 596] on div "Bulk Pins Downloads instantly (ACTIVE MEMBERS) Bulk Pins - Active Members DO NO…" at bounding box center [548, 386] width 586 height 422
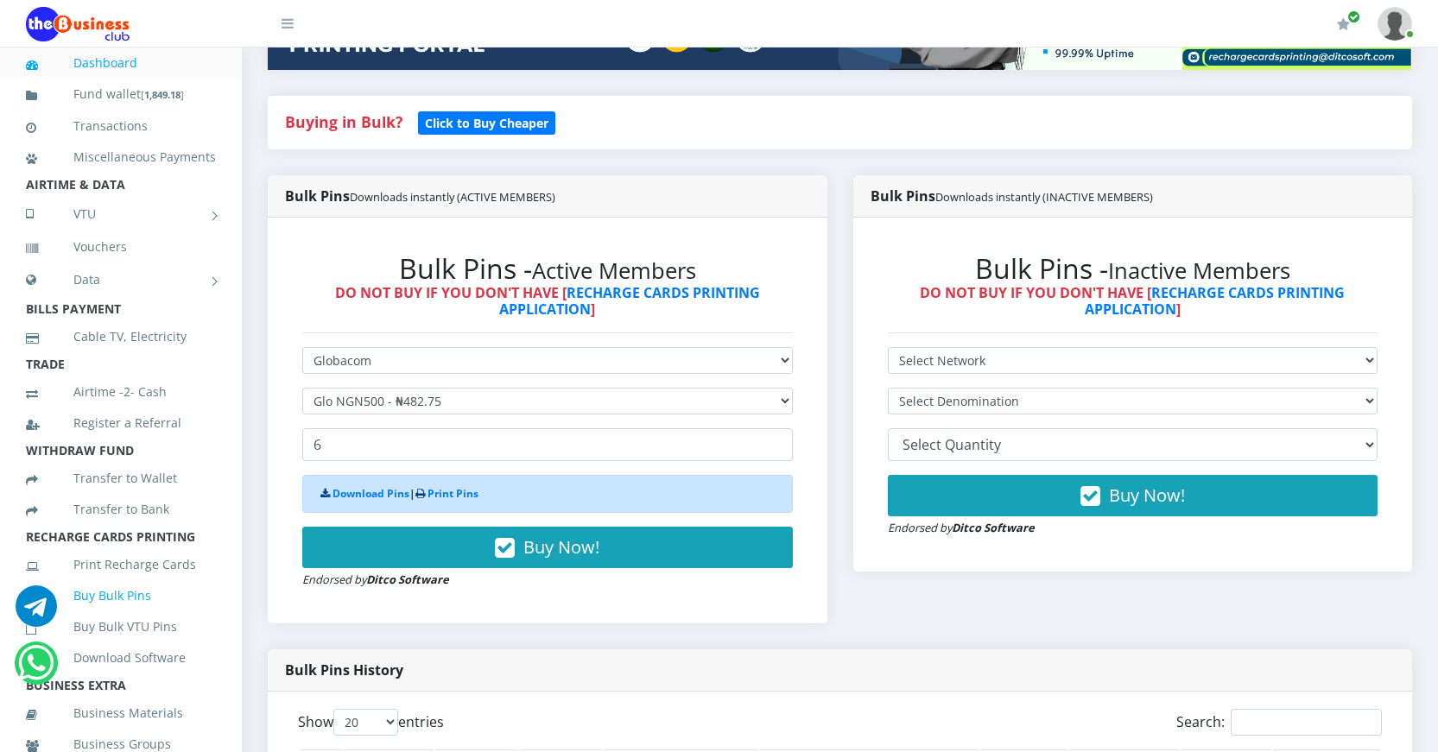
click at [140, 615] on link "Buy Bulk Pins" at bounding box center [121, 596] width 190 height 40
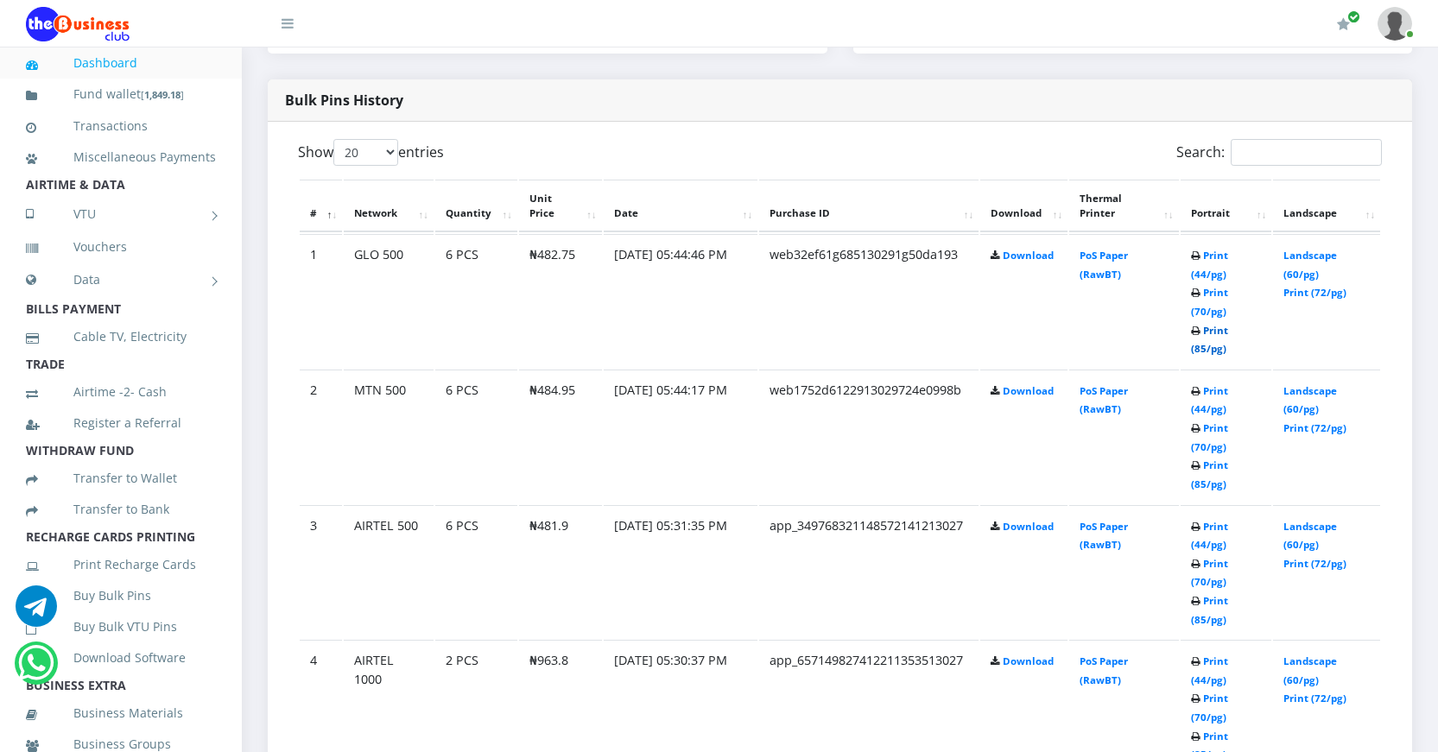
click at [1197, 346] on link "Print (85/pg)" at bounding box center [1209, 340] width 37 height 32
click at [1198, 481] on link "Print (85/pg)" at bounding box center [1209, 475] width 37 height 32
click at [92, 301] on link "Data" at bounding box center [121, 279] width 190 height 43
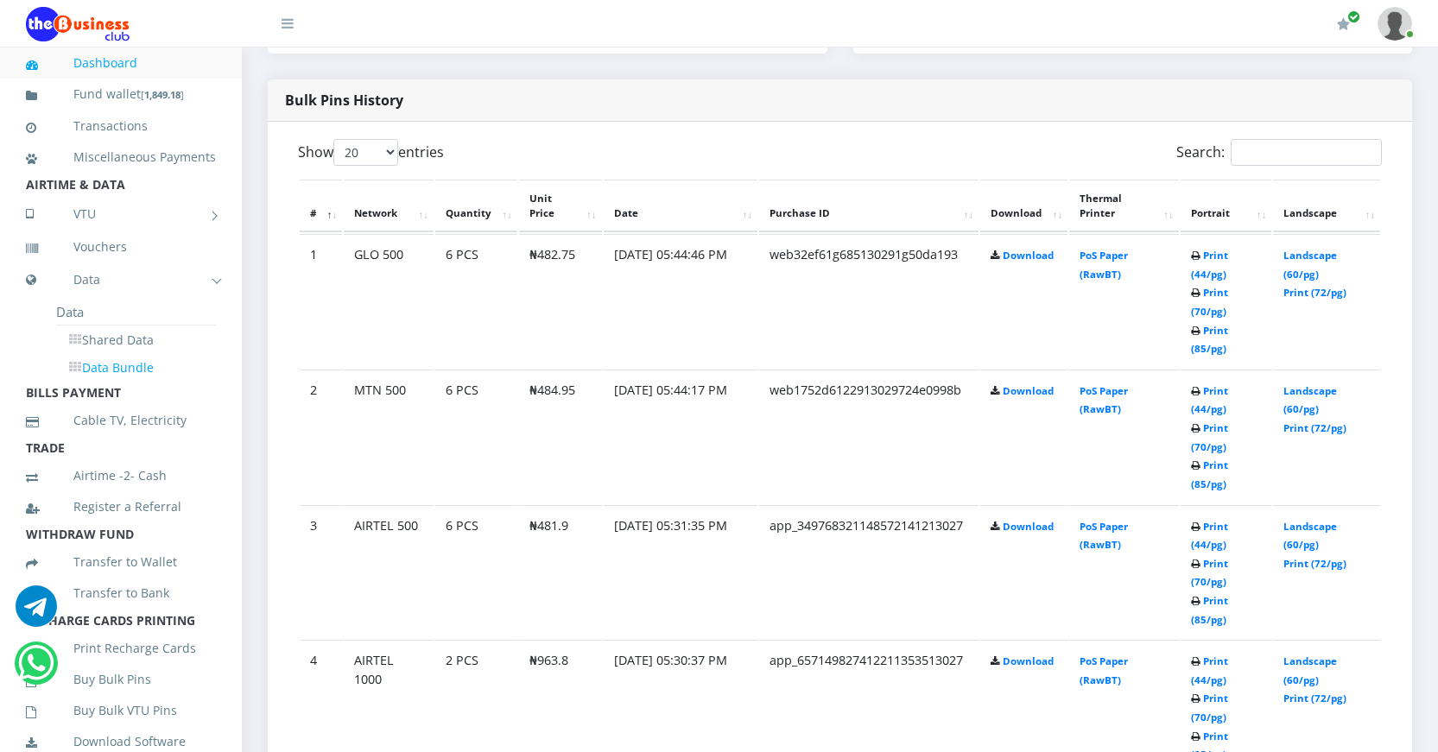
click at [121, 383] on link "Data Bundle" at bounding box center [136, 367] width 160 height 29
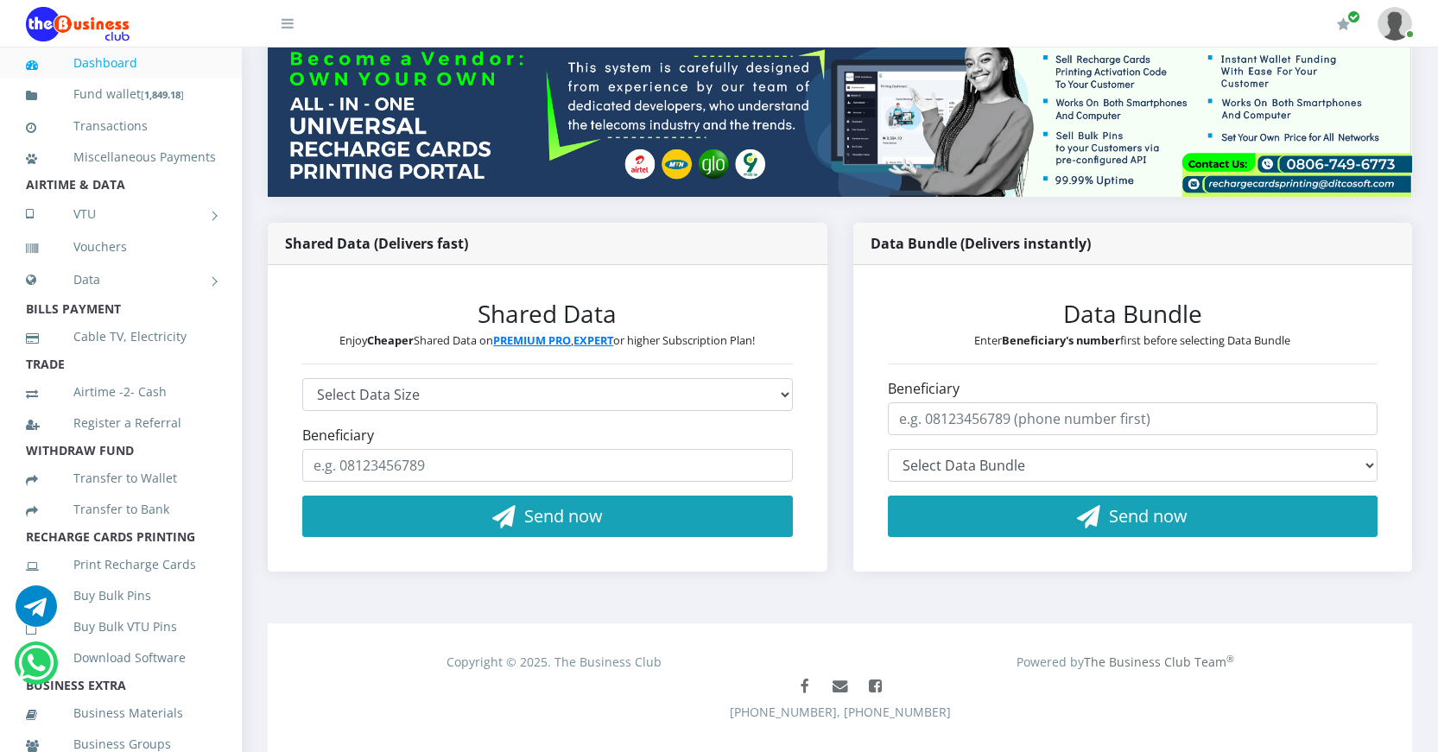
scroll to position [253, 0]
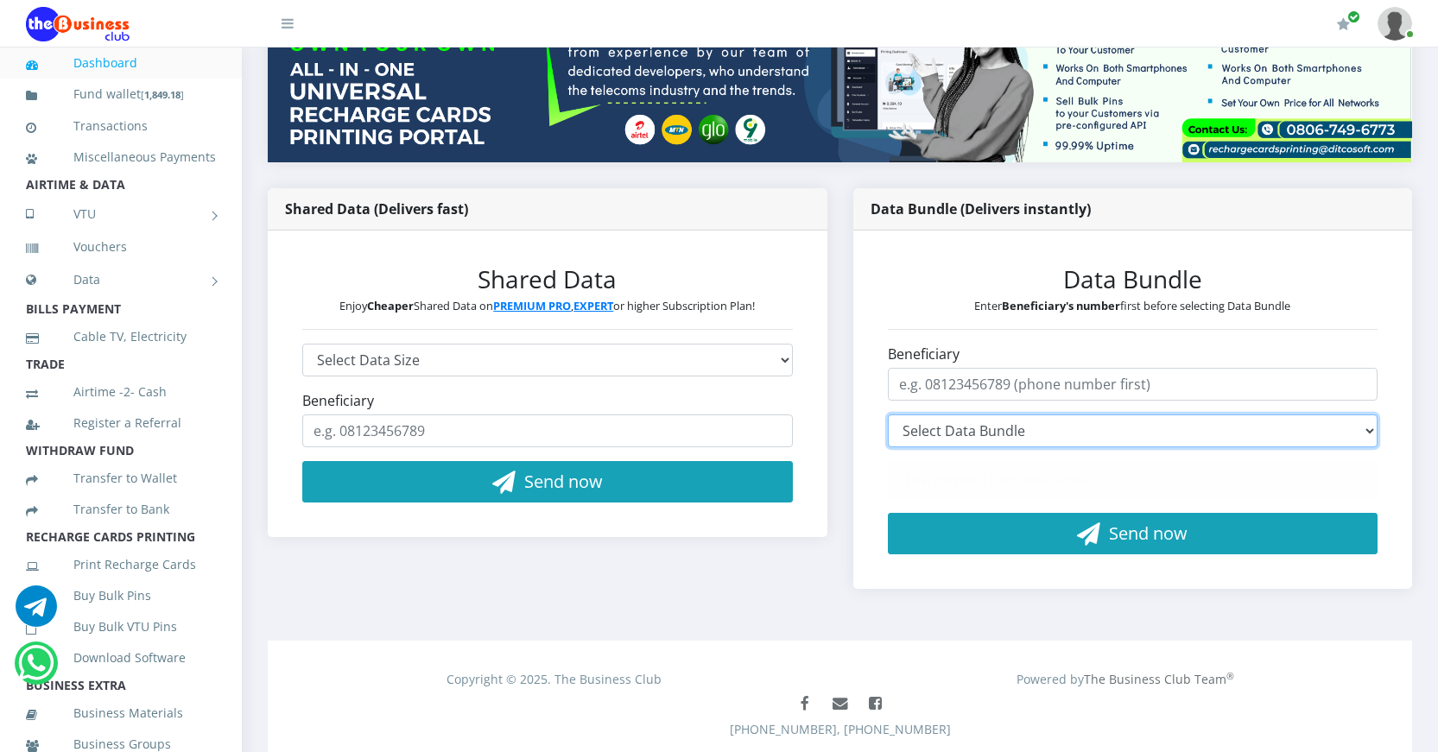
click at [1142, 432] on select "Select Data Bundle" at bounding box center [1133, 431] width 491 height 33
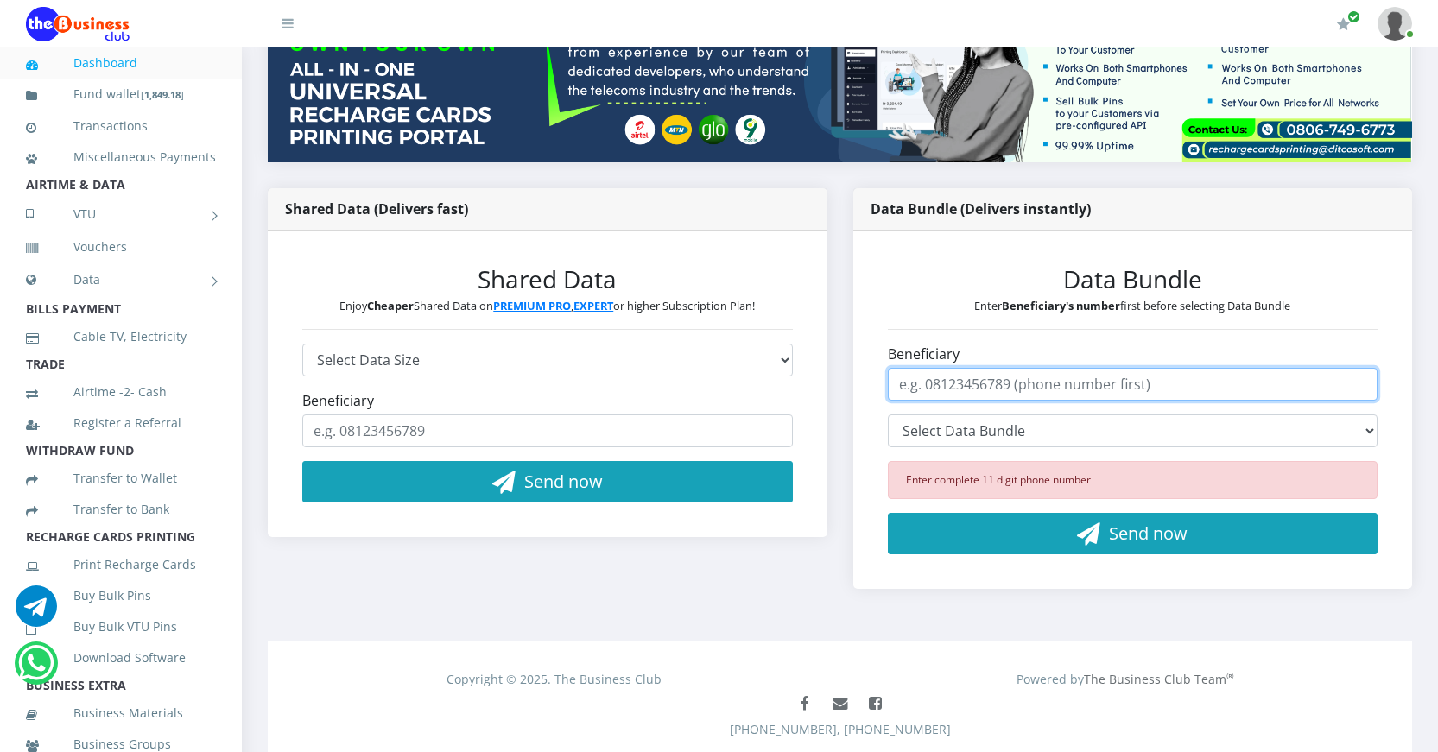
click at [1035, 384] on input "Beneficiary" at bounding box center [1133, 384] width 491 height 33
type input "08133497712"
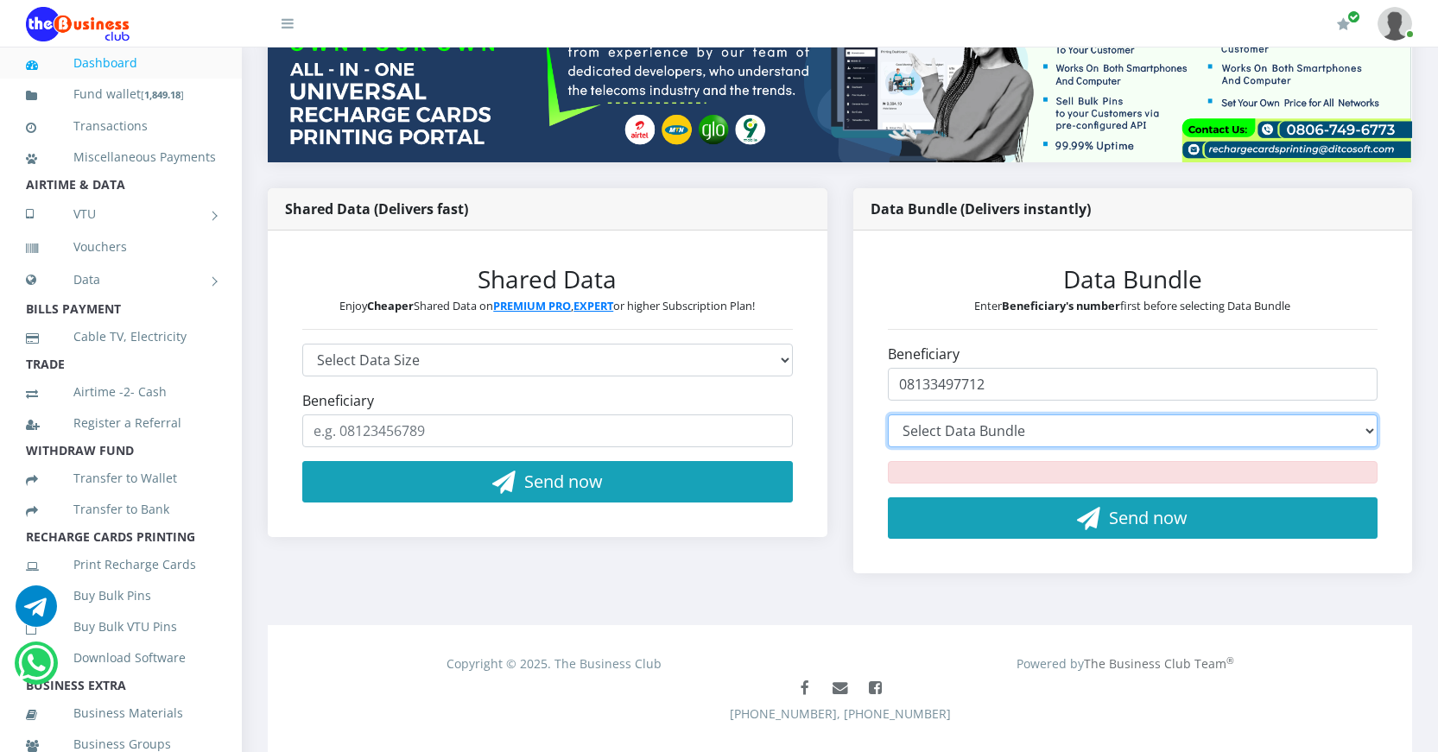
click at [1042, 435] on select "Select Data Bundle" at bounding box center [1133, 431] width 491 height 33
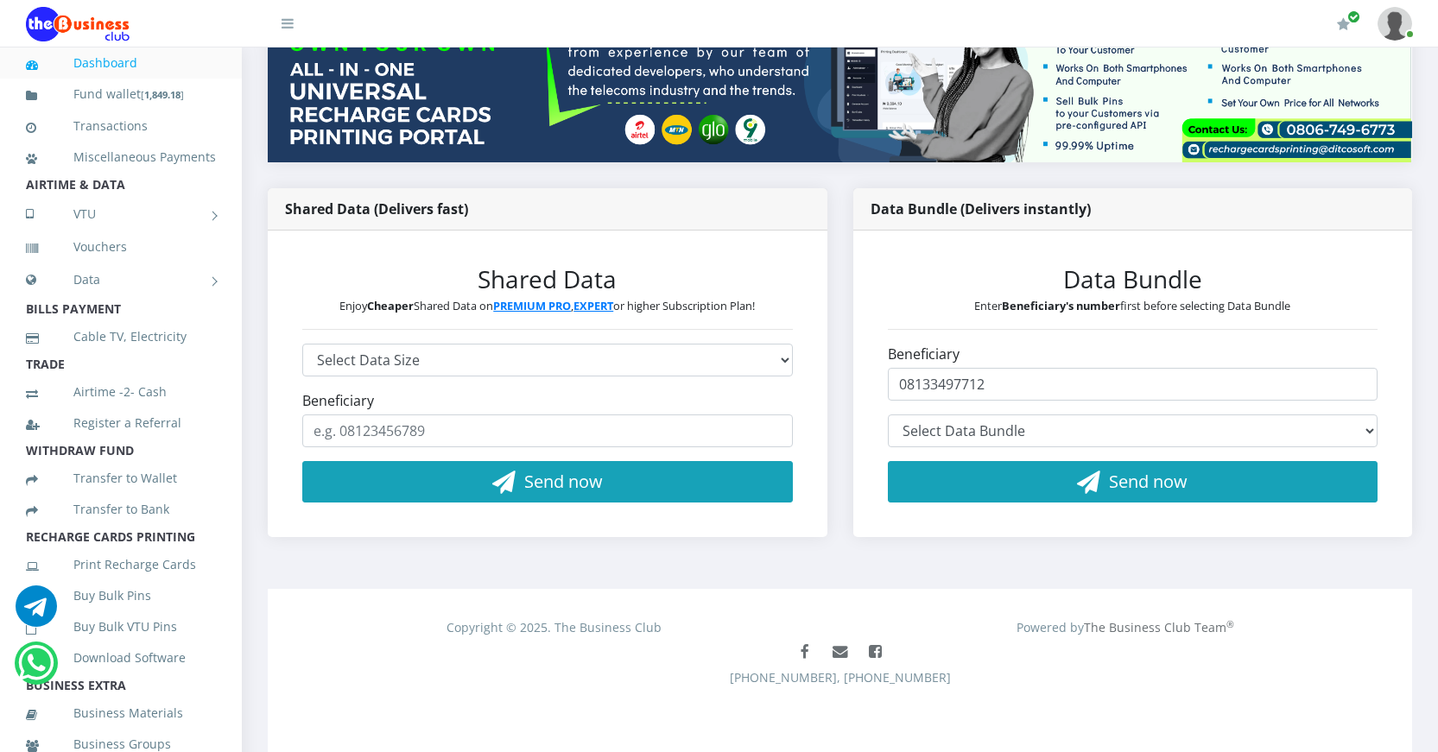
click at [840, 174] on div "₦ 1,849 Wallet ₦481.80 /₦4,066 Earnings 3" at bounding box center [840, 227] width 1144 height 669
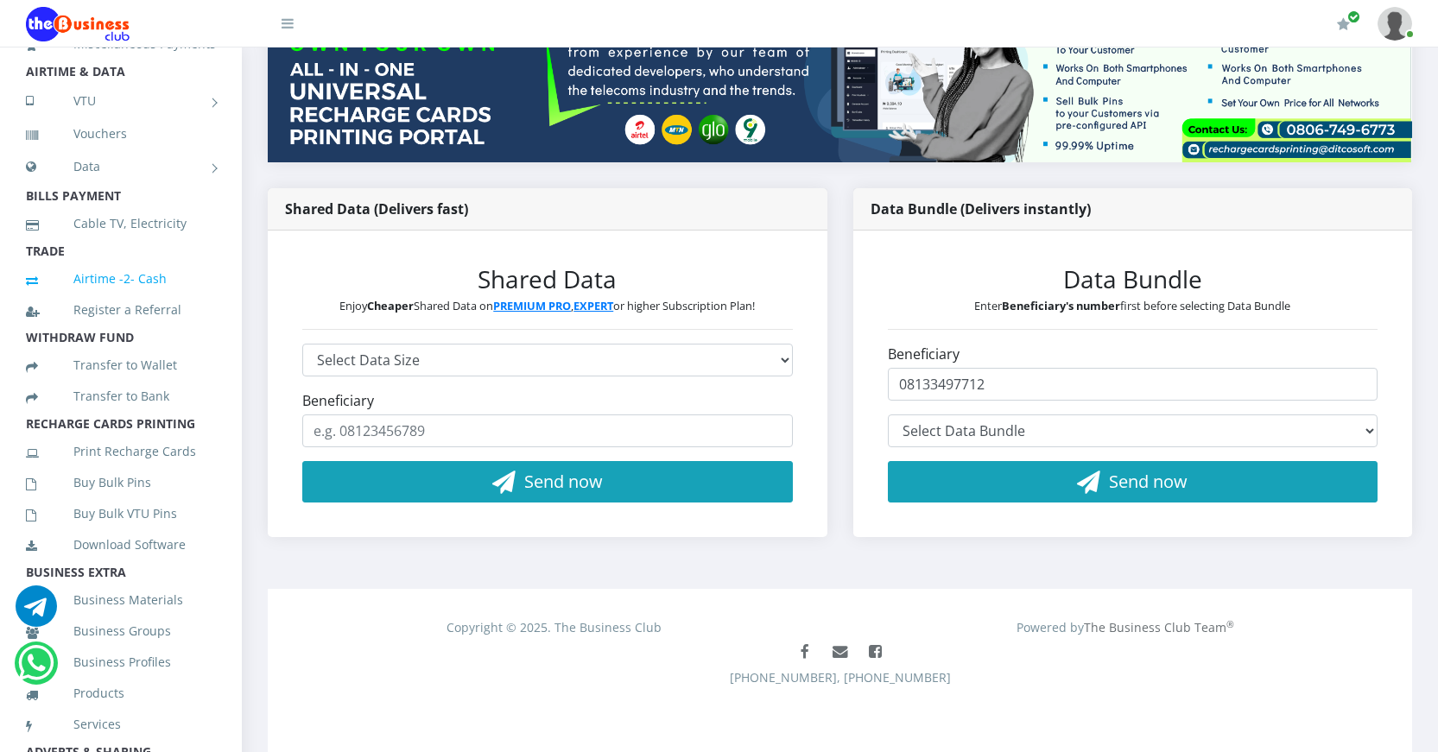
scroll to position [86, 0]
